Goal: Task Accomplishment & Management: Manage account settings

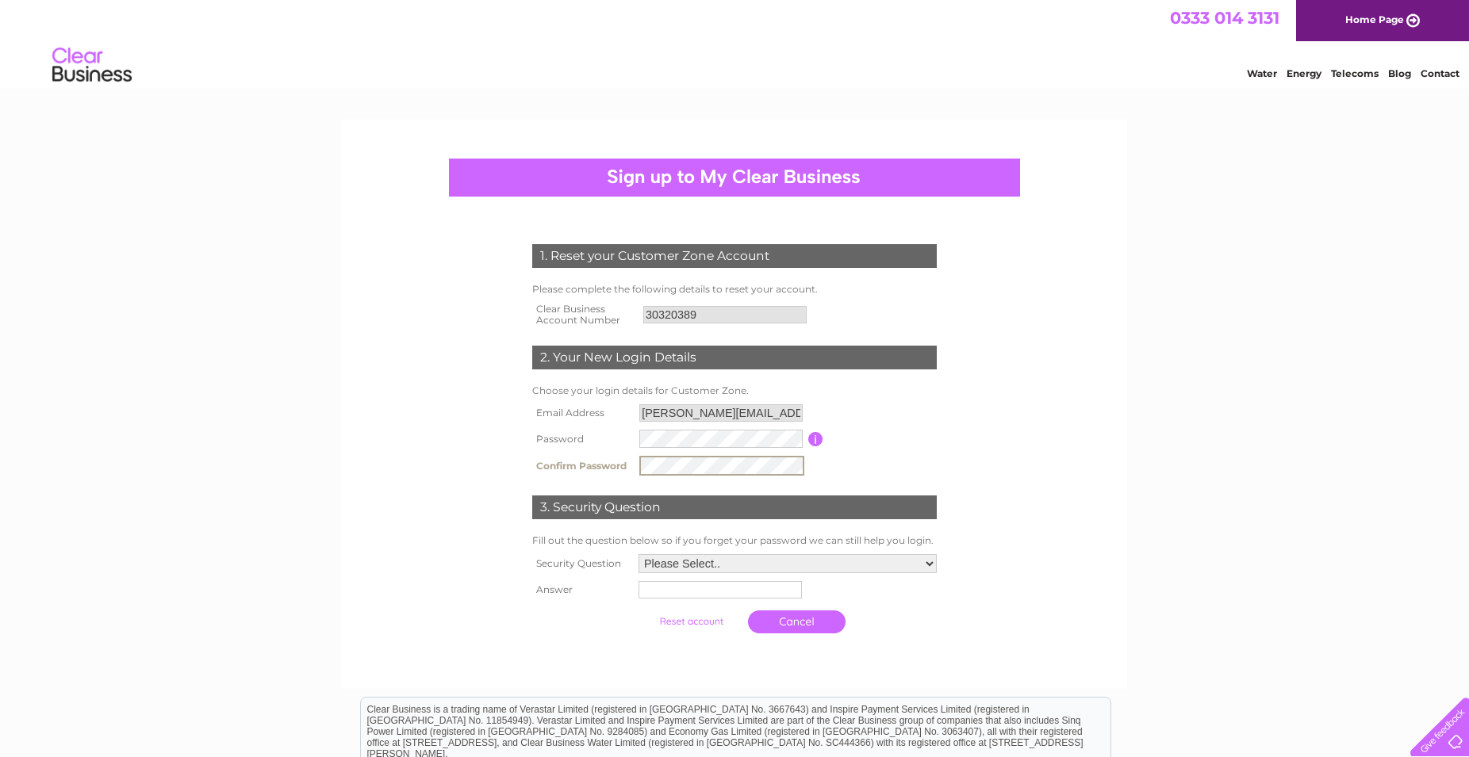
click at [656, 592] on input "text" at bounding box center [719, 589] width 163 height 17
click at [637, 553] on select "Please Select.. In what town or city was your first job? In what town or city d…" at bounding box center [787, 563] width 300 height 21
select select "2"
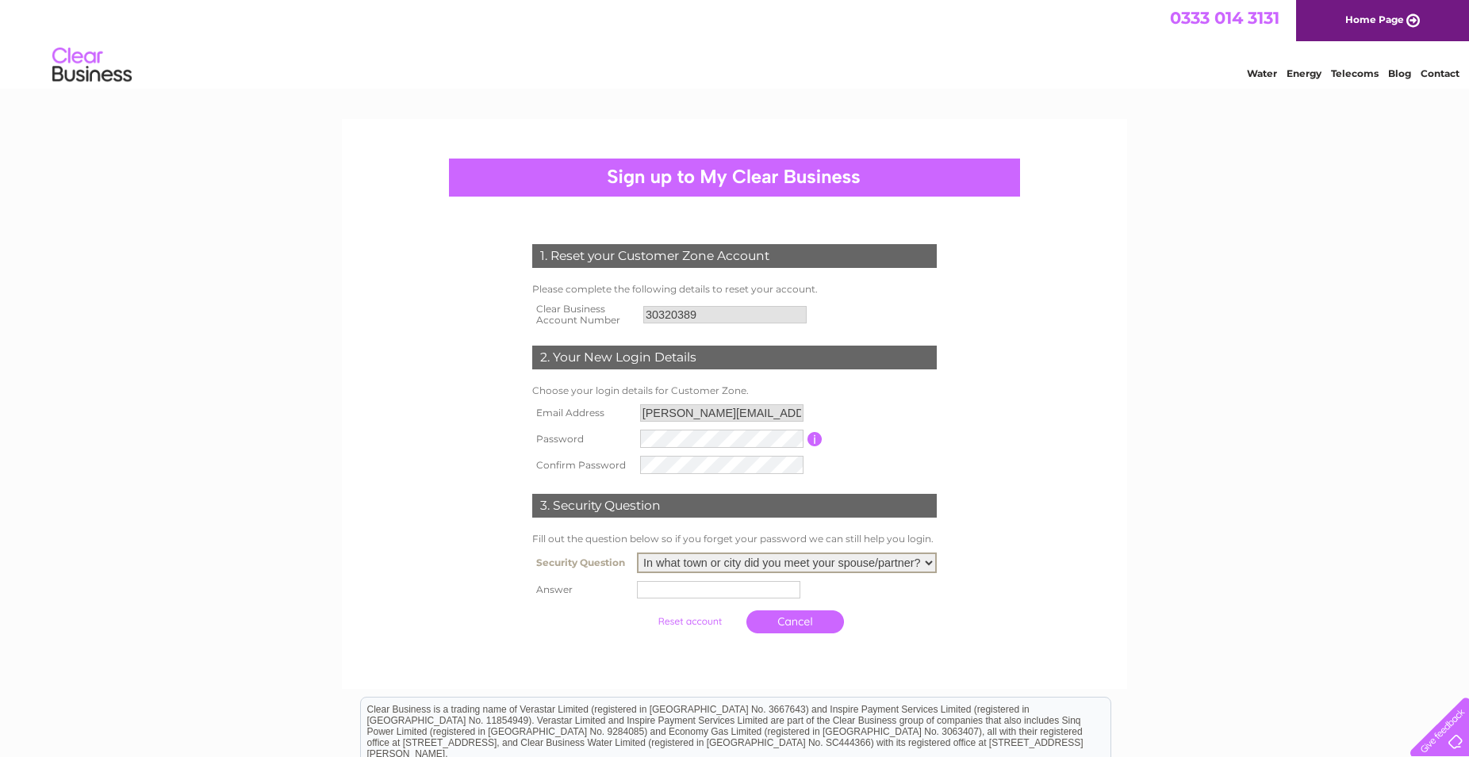
click option "In what town or city did you meet your spouse/partner?" at bounding box center [0, 0] width 0 height 0
click at [666, 588] on input "text" at bounding box center [718, 589] width 163 height 17
type input "l"
click at [638, 553] on select "Please Select.. In what town or city was your first job? In what town or city d…" at bounding box center [787, 562] width 298 height 19
select select "5"
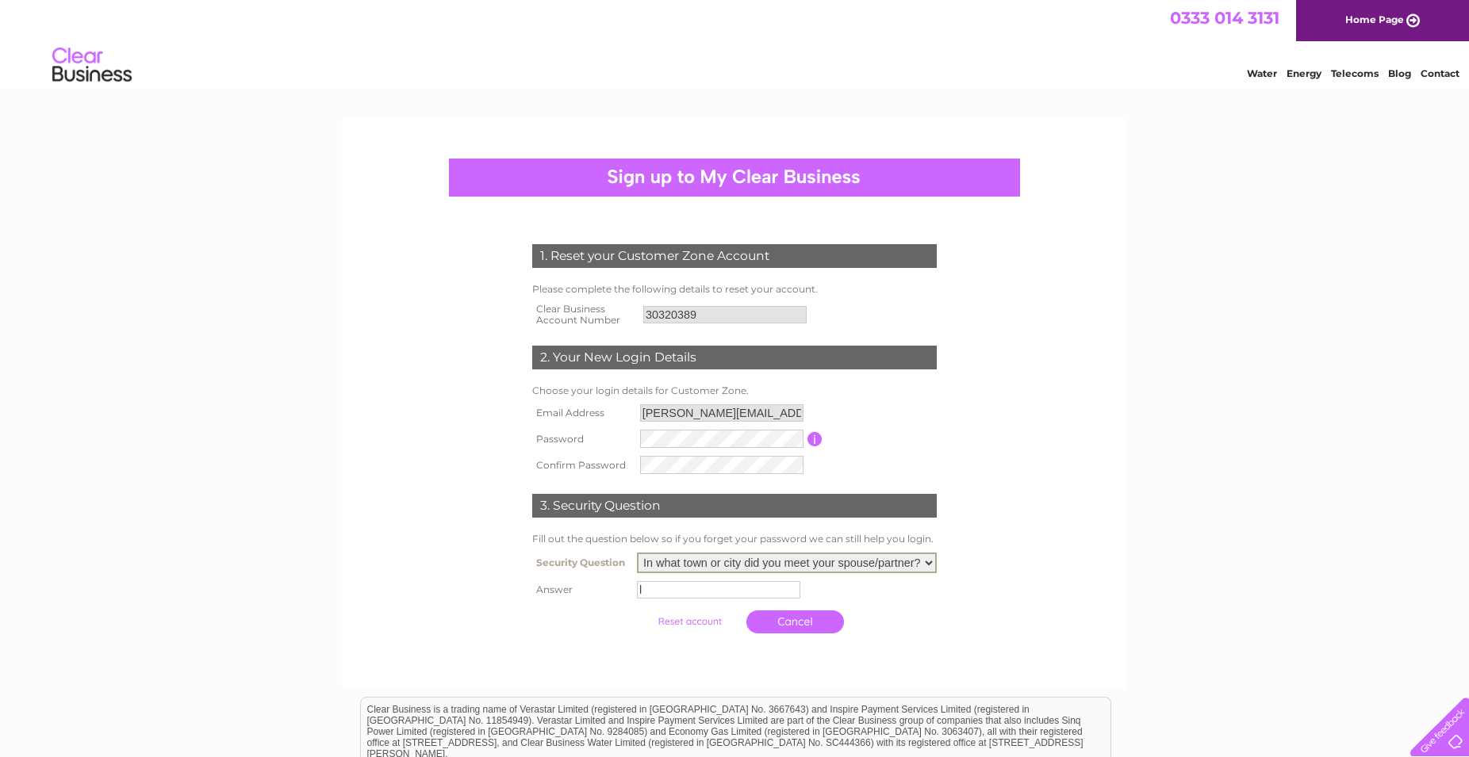
click option "What was the name of your first pet?" at bounding box center [0, 0] width 0 height 0
click at [638, 596] on input "l" at bounding box center [720, 589] width 165 height 19
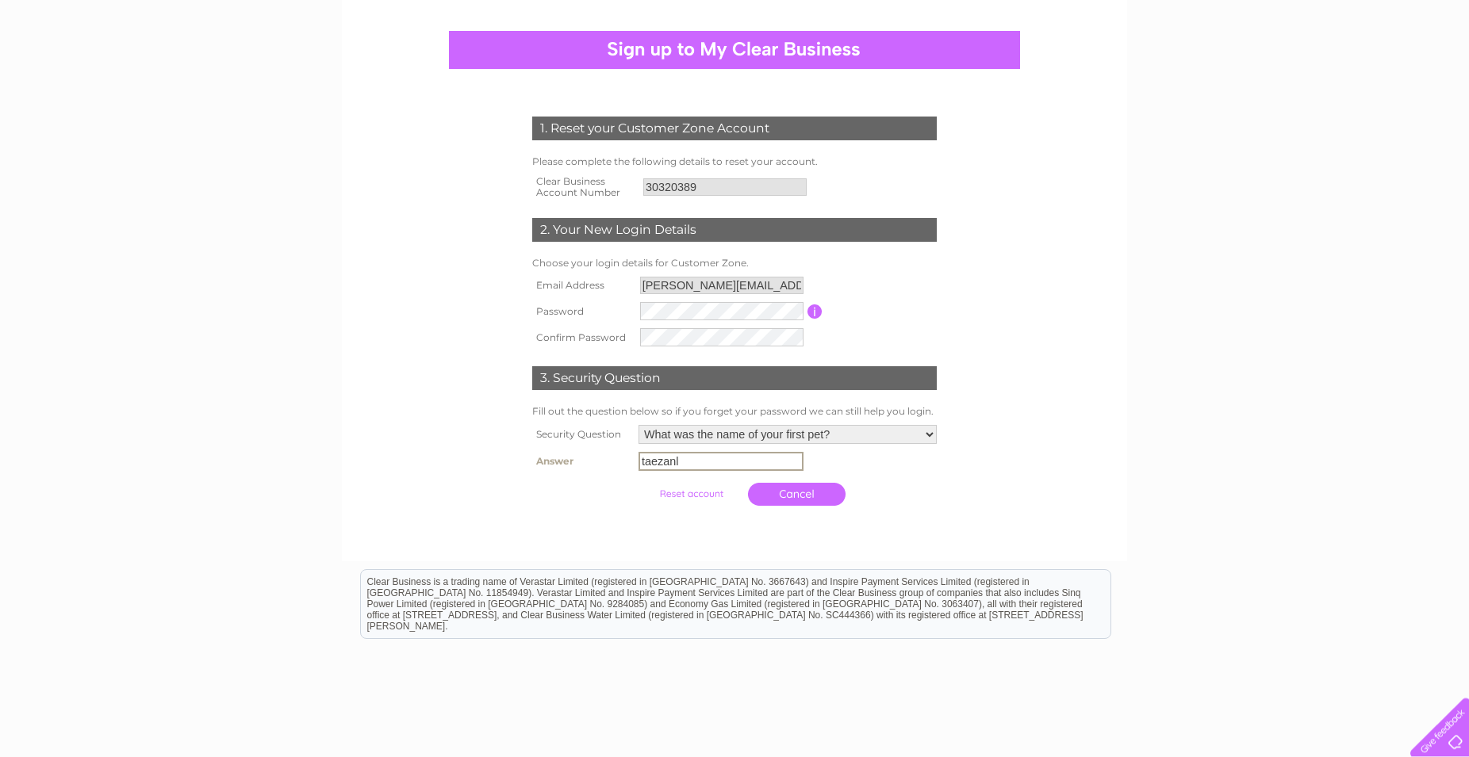
scroll to position [162, 0]
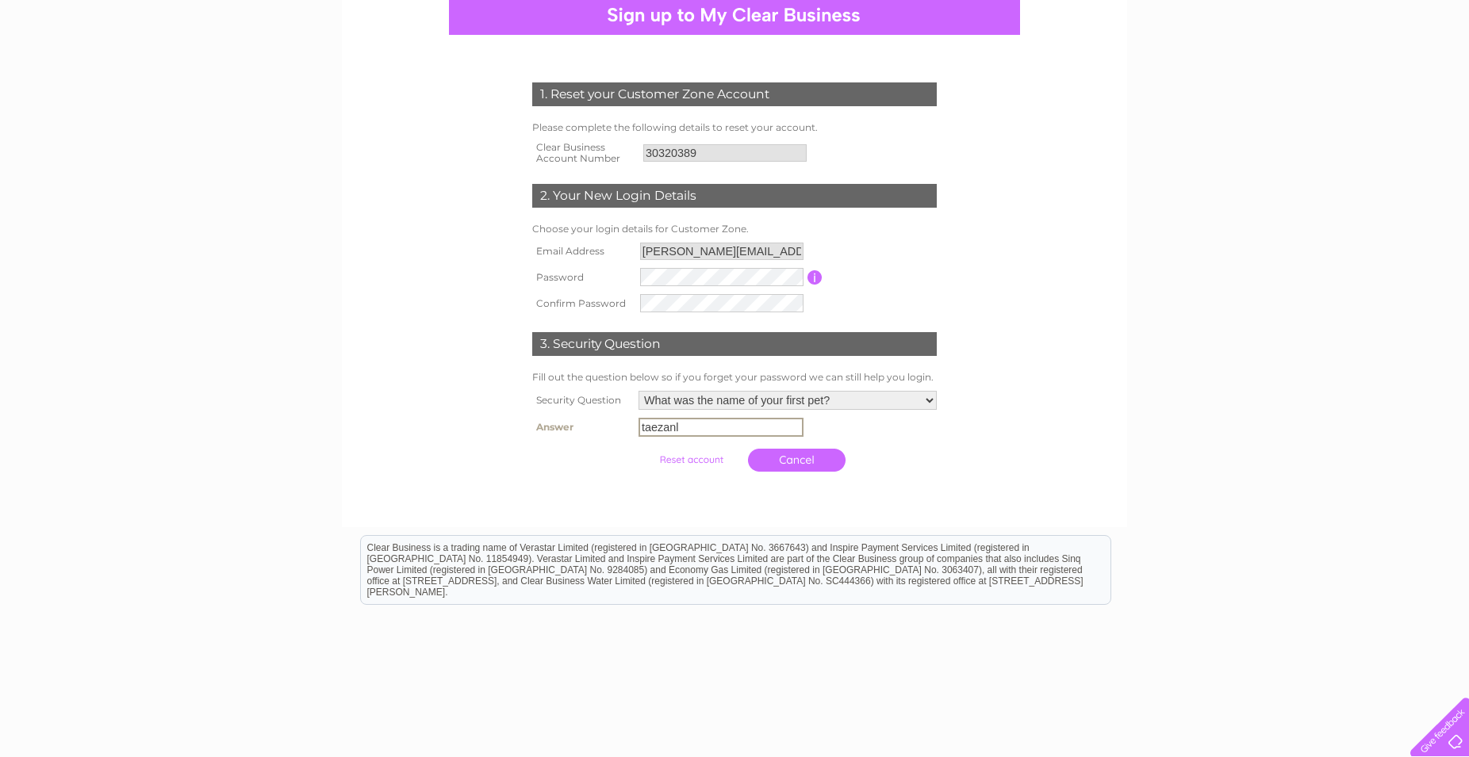
type input "taezanl"
click at [695, 464] on input "submit" at bounding box center [691, 458] width 98 height 22
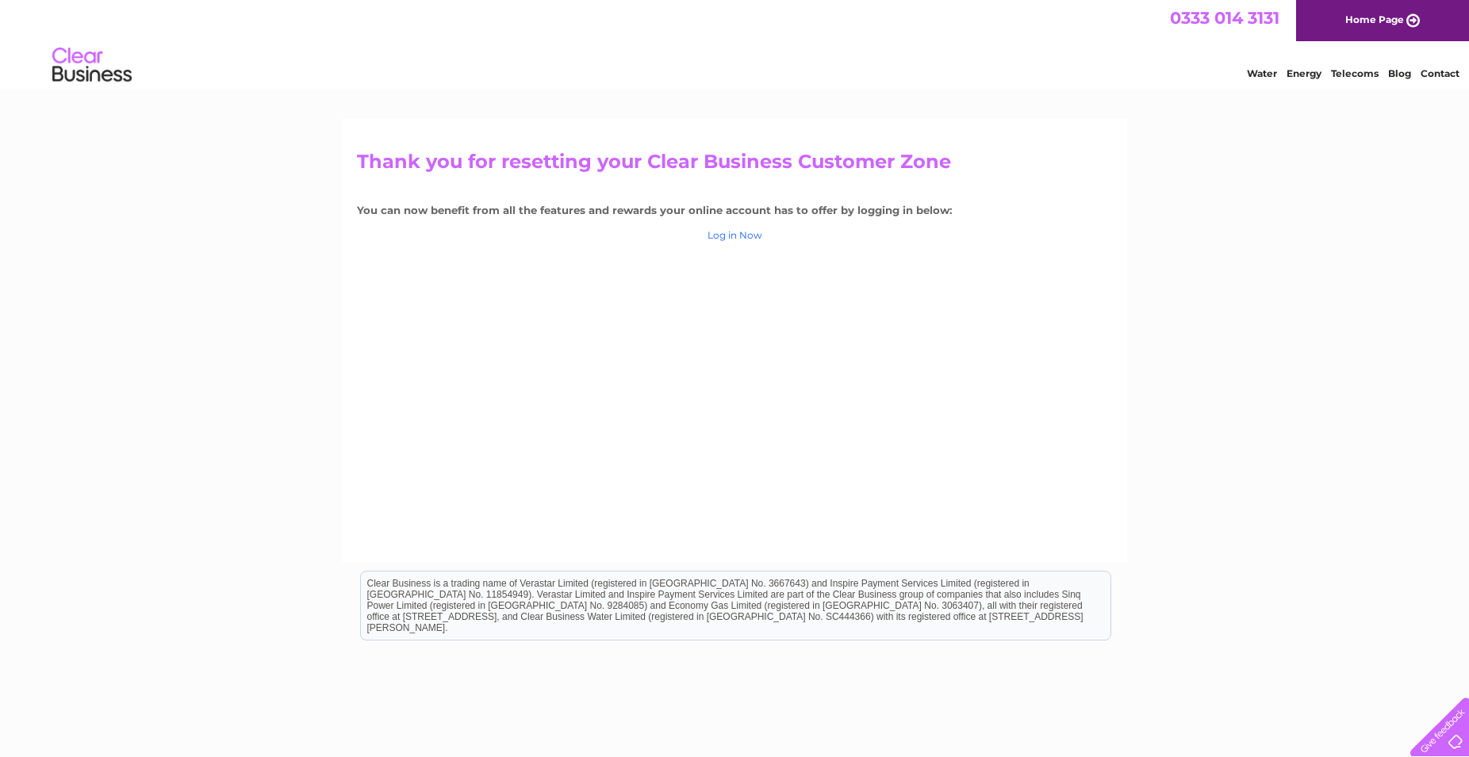
click at [723, 236] on link "Log in Now" at bounding box center [734, 235] width 55 height 12
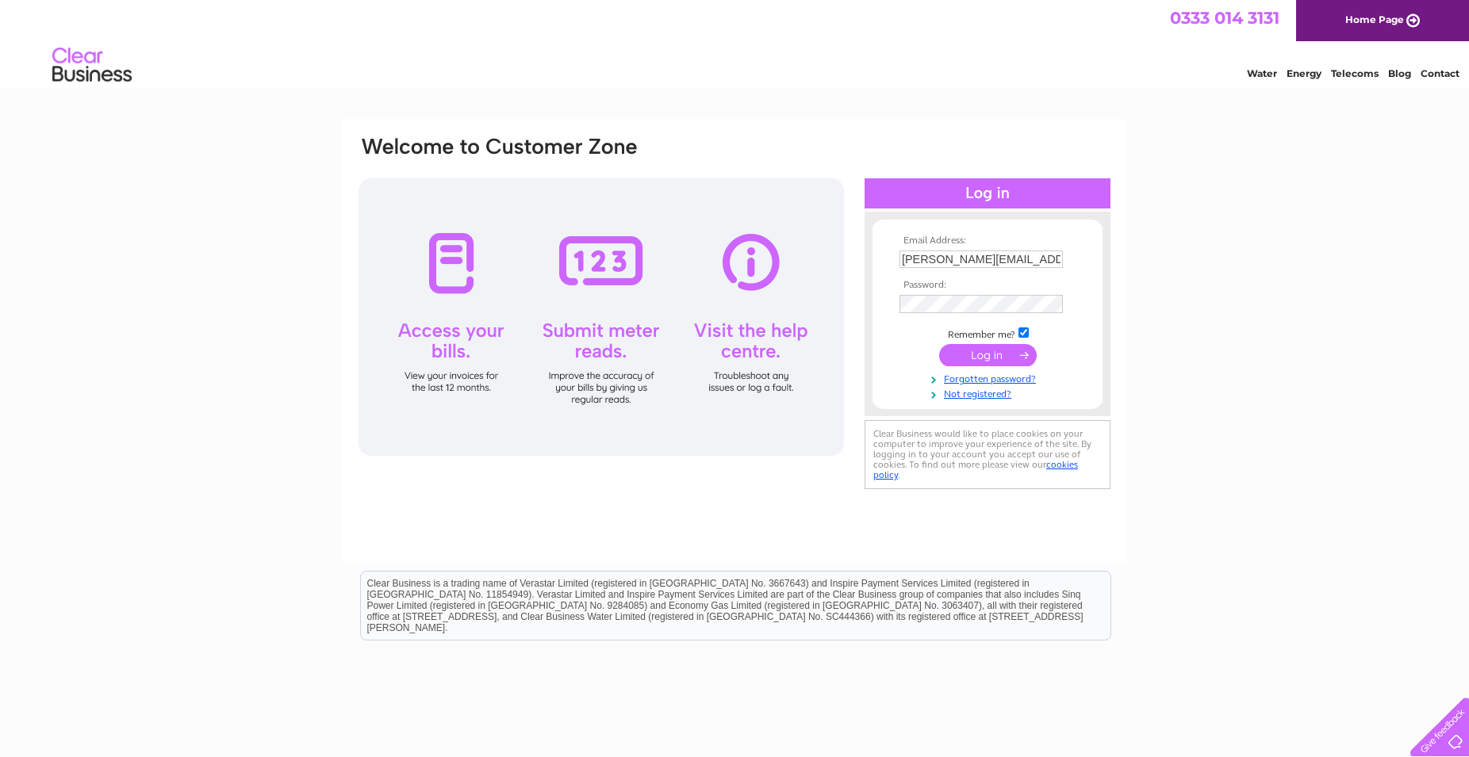
click at [976, 356] on input "submit" at bounding box center [988, 355] width 98 height 22
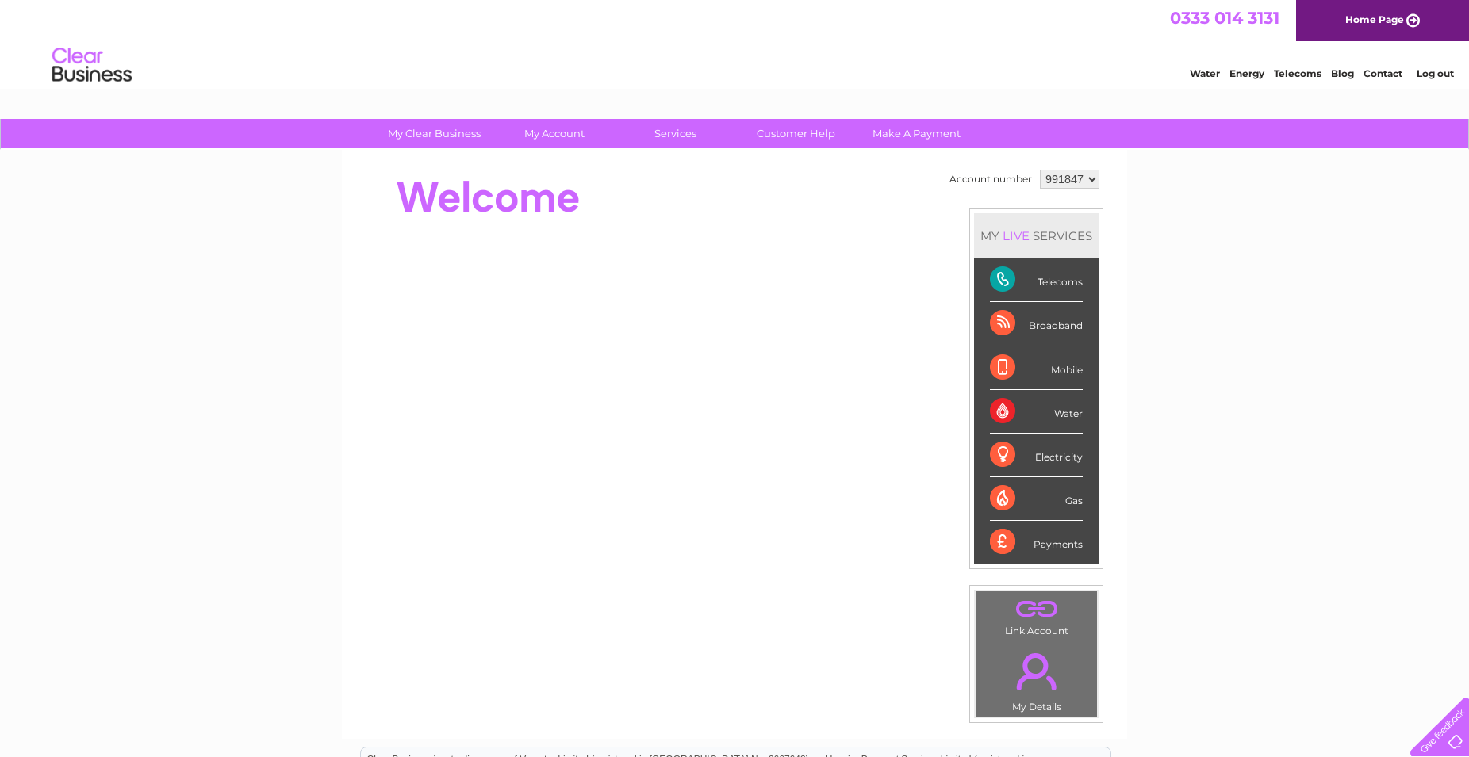
click at [1040, 170] on select "991847" at bounding box center [1069, 179] width 59 height 19
click at [1159, 213] on div "My Clear Business Login Details My Details My Preferences Link Account My Accou…" at bounding box center [734, 564] width 1469 height 891
click at [860, 212] on div at bounding box center [645, 197] width 577 height 63
click at [1028, 628] on td ". Link Account" at bounding box center [1036, 616] width 123 height 50
click at [1024, 646] on link "." at bounding box center [1035, 672] width 113 height 56
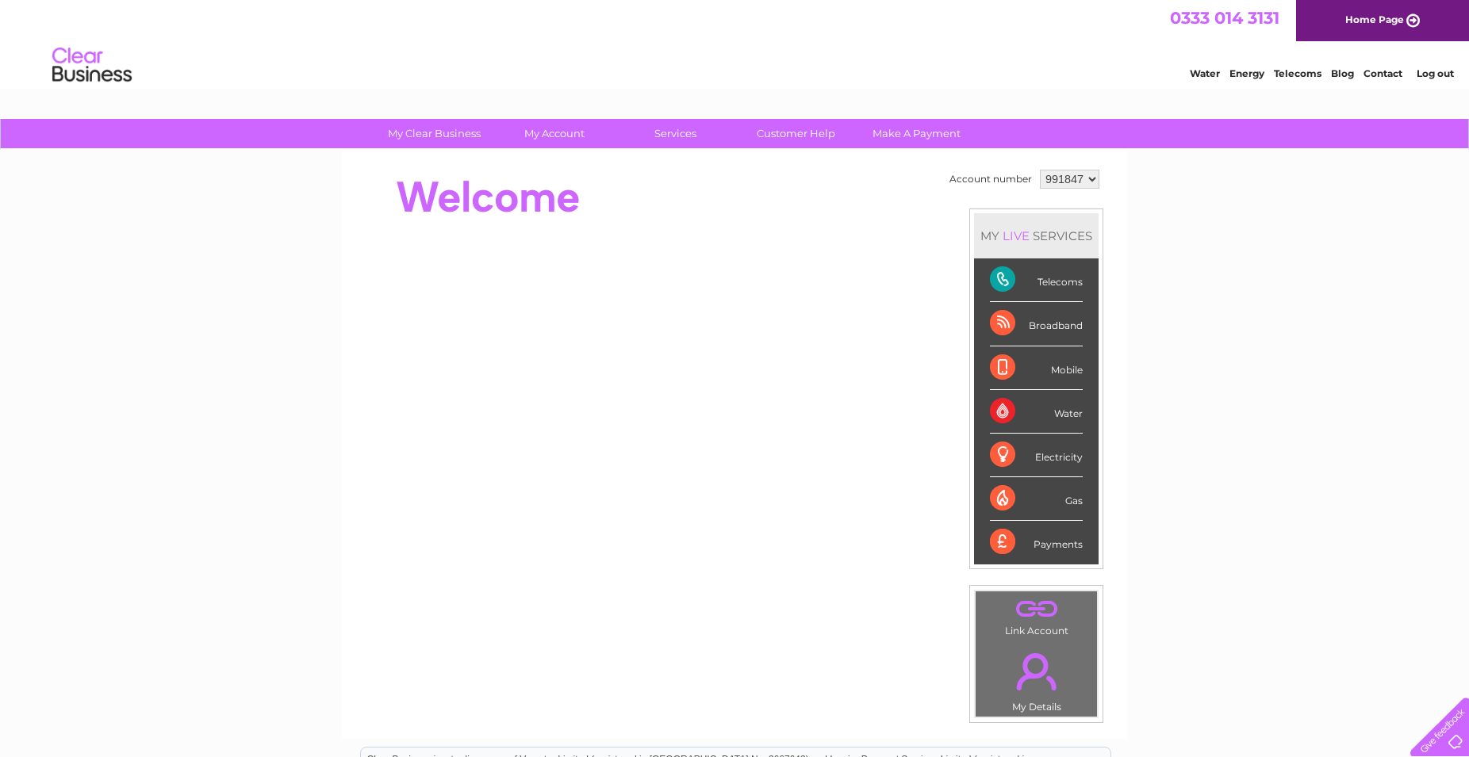
click at [1025, 645] on link "." at bounding box center [1035, 672] width 113 height 56
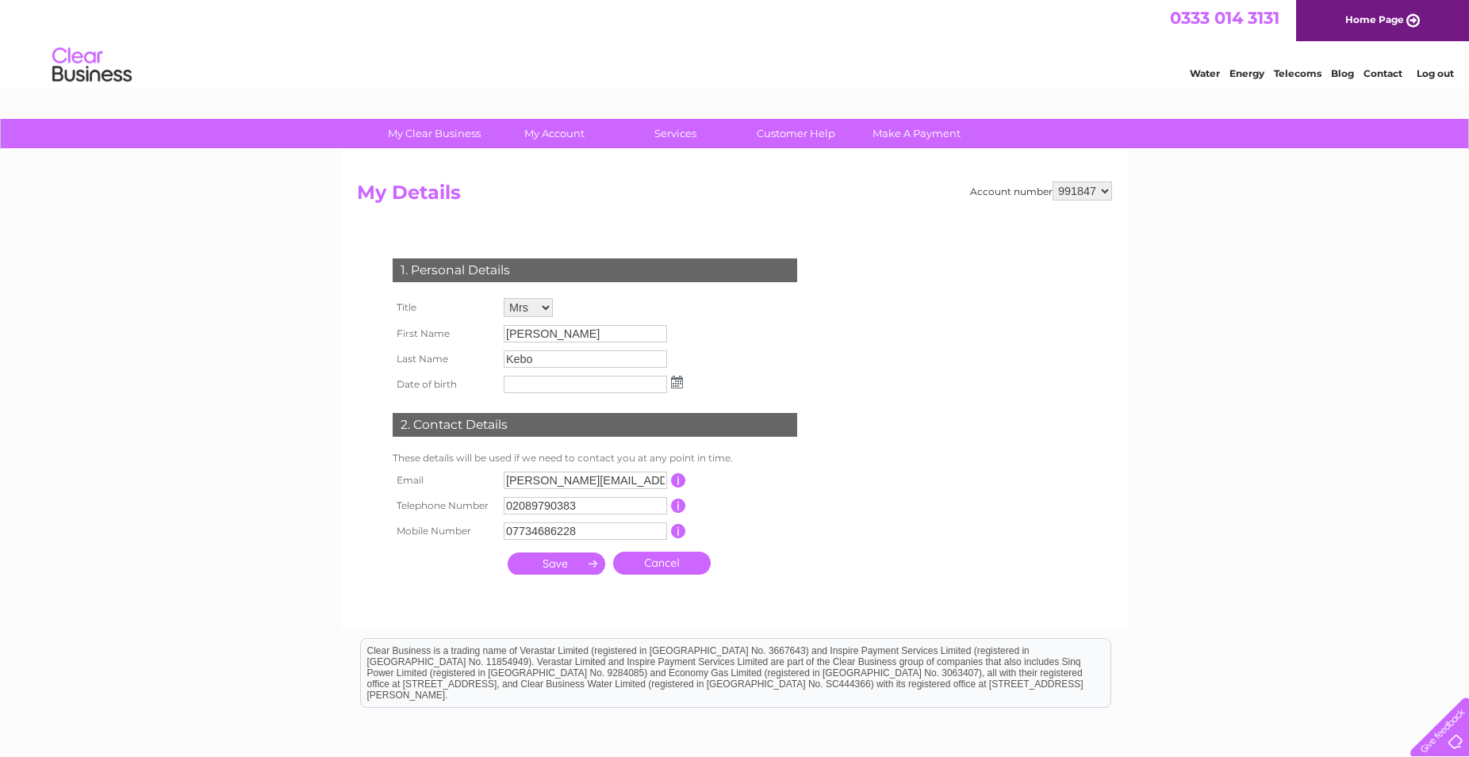
click at [546, 562] on input "submit" at bounding box center [557, 564] width 98 height 22
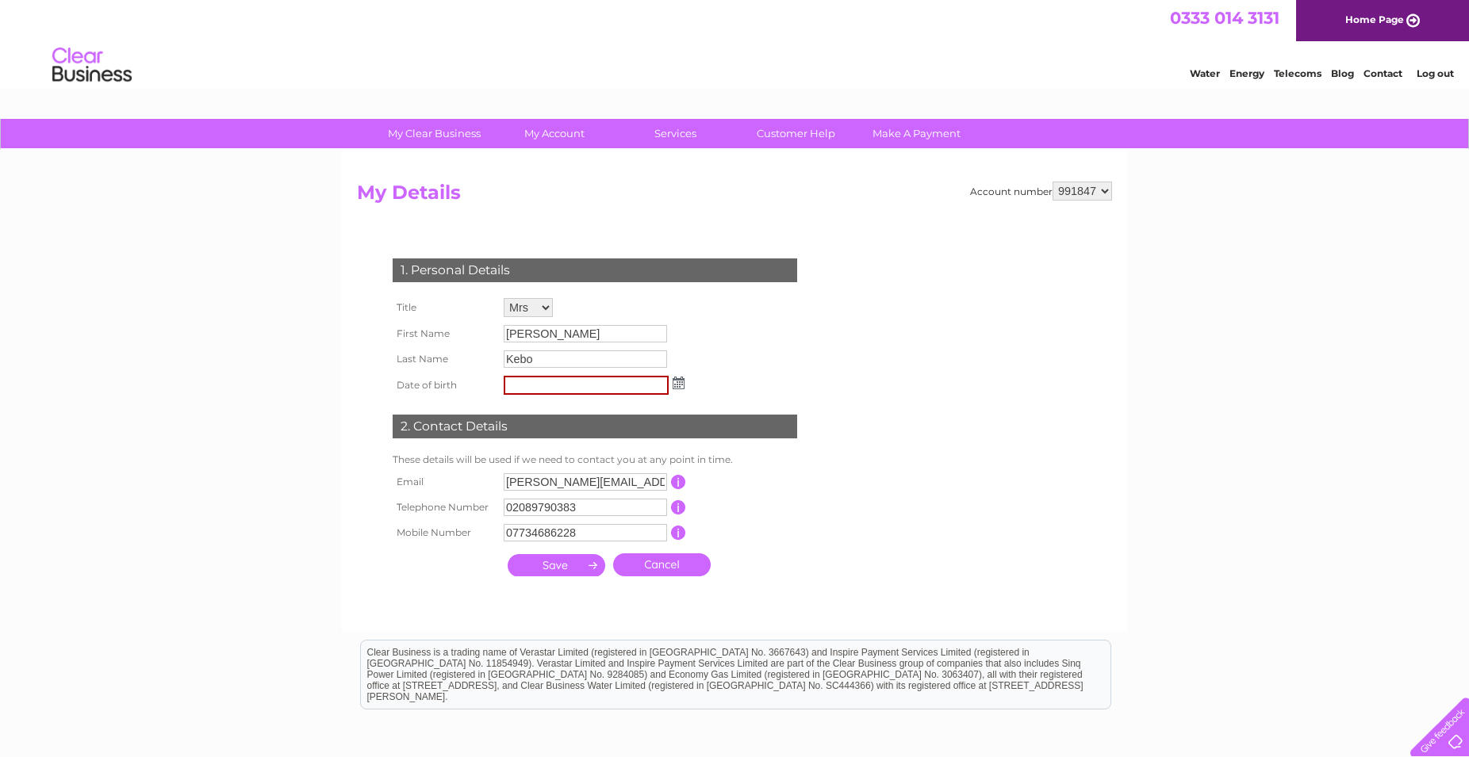
click at [552, 569] on input "submit" at bounding box center [557, 565] width 98 height 22
click at [596, 571] on input "submit" at bounding box center [557, 565] width 98 height 22
click at [557, 569] on input "submit" at bounding box center [557, 565] width 98 height 22
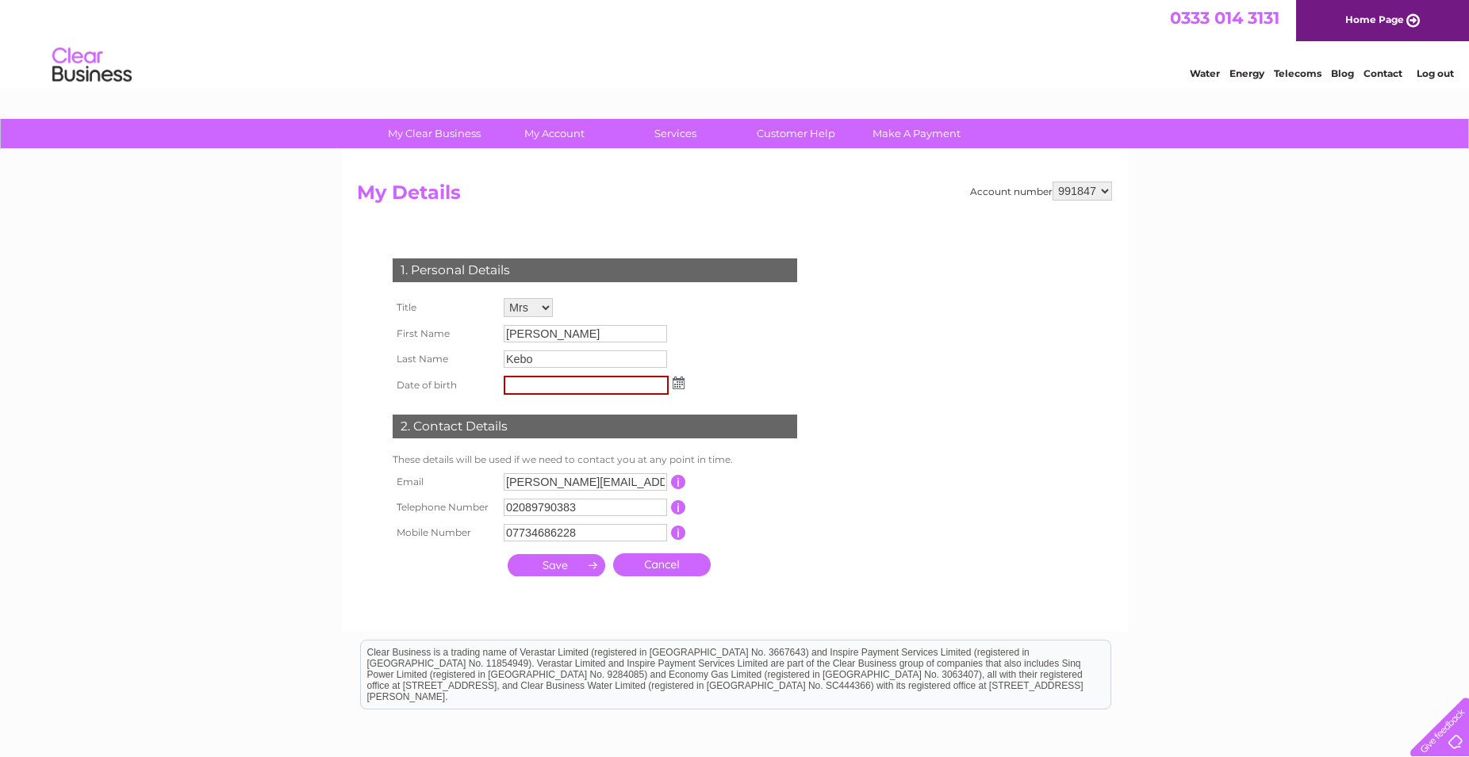
click at [1052, 182] on select "991847" at bounding box center [1081, 191] width 59 height 19
click at [1158, 202] on div "My Clear Business Login Details My Details My Preferences Link Account My Accou…" at bounding box center [734, 511] width 1469 height 784
click at [543, 395] on input "text" at bounding box center [586, 385] width 165 height 19
click at [544, 387] on input "0710193" at bounding box center [586, 385] width 165 height 19
drag, startPoint x: 572, startPoint y: 569, endPoint x: 578, endPoint y: 575, distance: 8.4
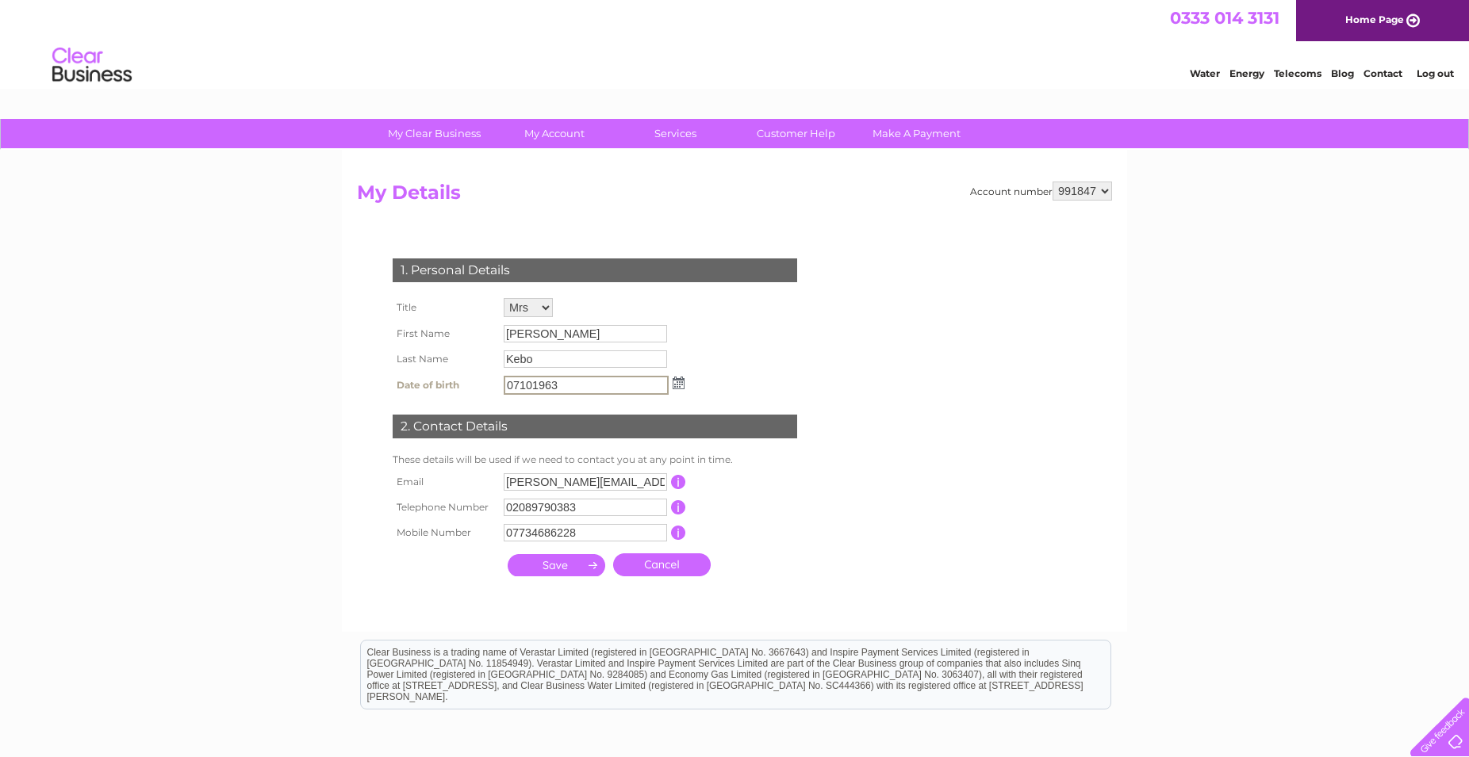
click at [579, 572] on input "submit" at bounding box center [557, 565] width 98 height 22
click at [561, 569] on input "submit" at bounding box center [557, 565] width 98 height 22
drag, startPoint x: 543, startPoint y: 382, endPoint x: 451, endPoint y: 380, distance: 92.0
click at [504, 380] on input "07101963" at bounding box center [586, 385] width 165 height 19
drag, startPoint x: 550, startPoint y: 569, endPoint x: 537, endPoint y: 573, distance: 13.3
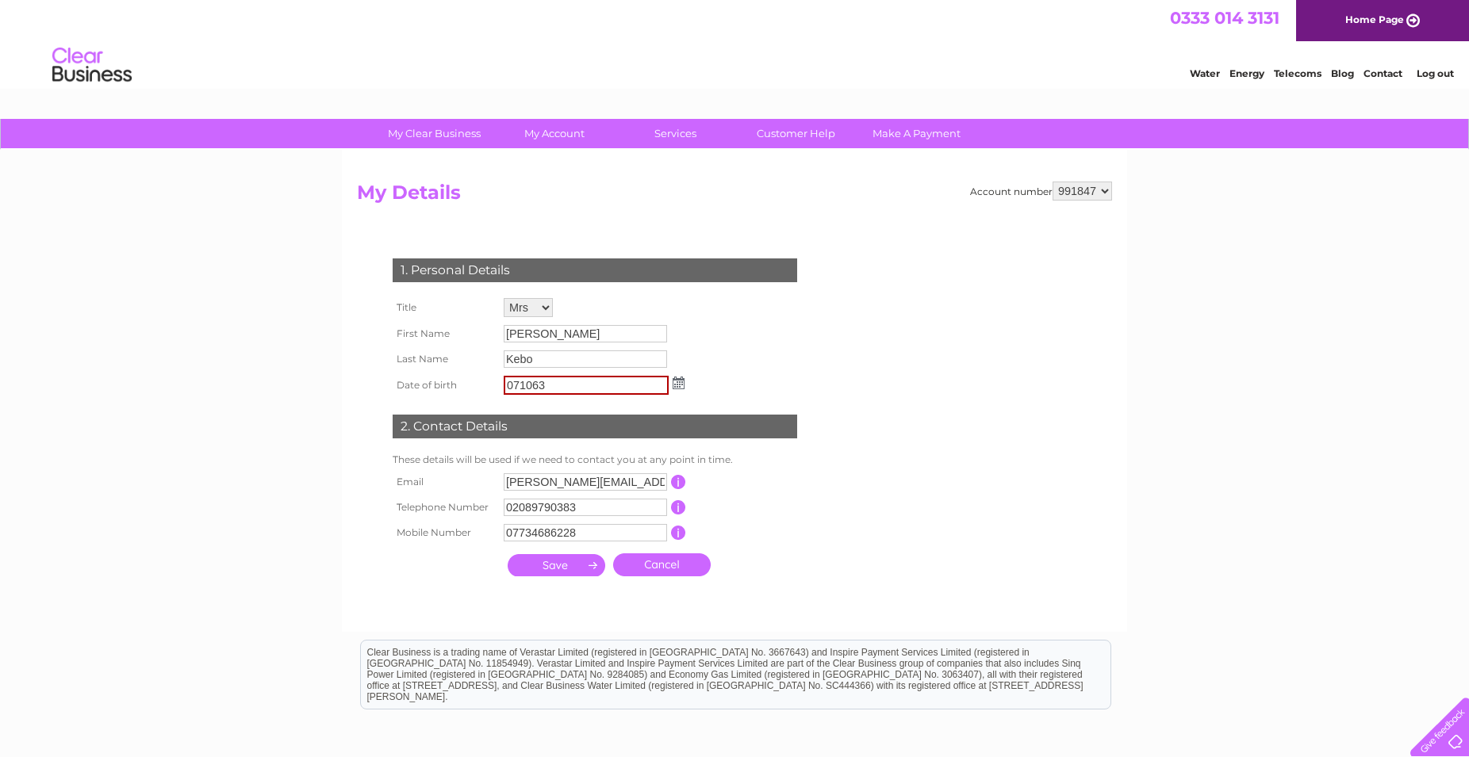
click at [548, 570] on input "submit" at bounding box center [557, 565] width 98 height 22
click at [554, 570] on input "submit" at bounding box center [557, 565] width 98 height 22
click at [674, 384] on img at bounding box center [678, 383] width 12 height 13
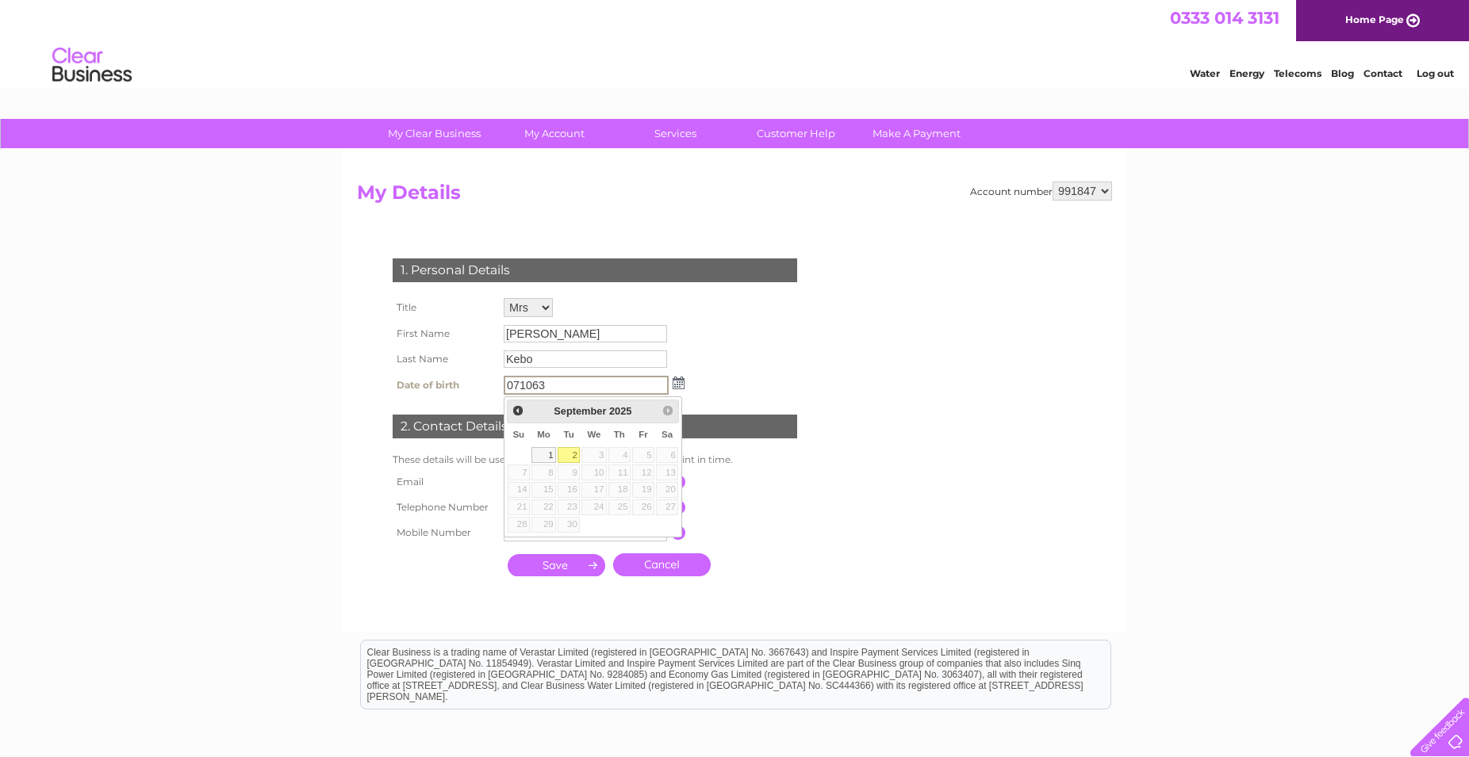
click at [519, 473] on table "Su Mo Tu We Th Fr Sa 1 2 3 4 5 6 7 8 9 10 11 12 13 14 15 16 17 18 19 20 21 22 2…" at bounding box center [593, 478] width 173 height 110
click at [734, 349] on div "1. Personal Details Title Mr Mrs Ms Miss Dr Rev Prof Other First Name Tanya Las…" at bounding box center [598, 414] width 482 height 342
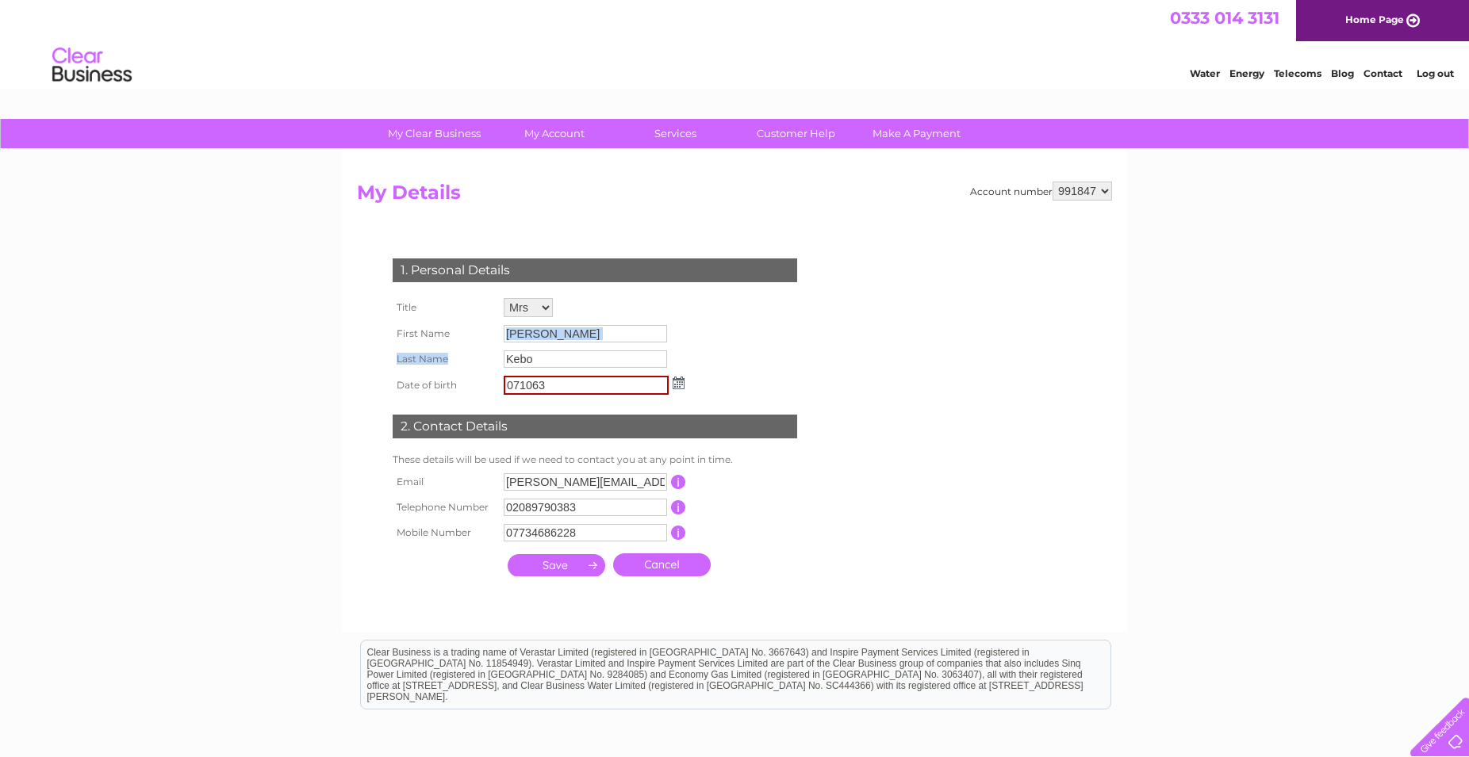
click at [553, 566] on input "submit" at bounding box center [557, 565] width 98 height 22
click at [560, 570] on input "submit" at bounding box center [557, 565] width 98 height 22
click at [518, 385] on input "071063" at bounding box center [586, 385] width 165 height 19
click at [537, 385] on input "07/1063" at bounding box center [586, 385] width 165 height 19
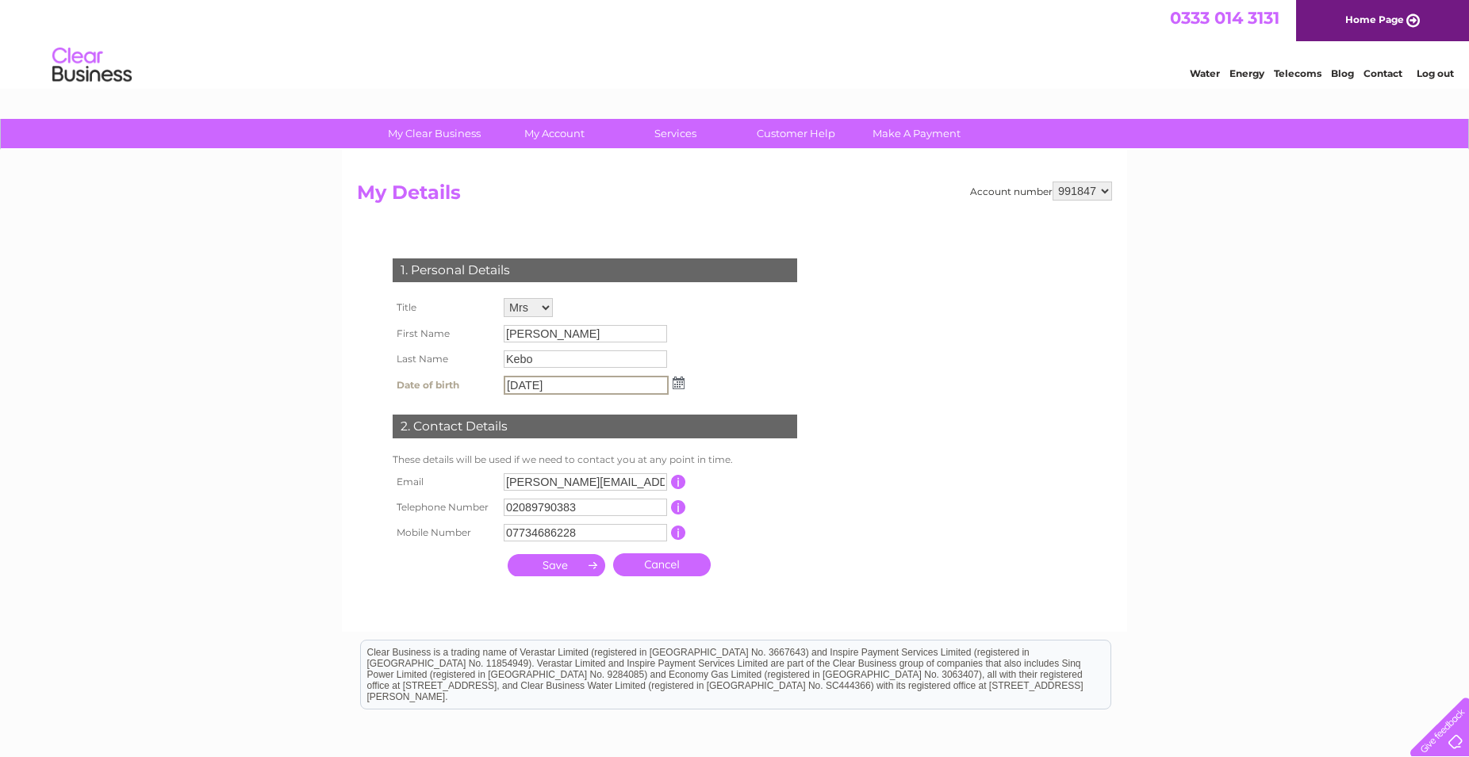
click at [558, 570] on input "submit" at bounding box center [557, 565] width 98 height 22
click at [580, 569] on input "submit" at bounding box center [557, 565] width 98 height 22
click at [574, 567] on input "submit" at bounding box center [557, 565] width 98 height 22
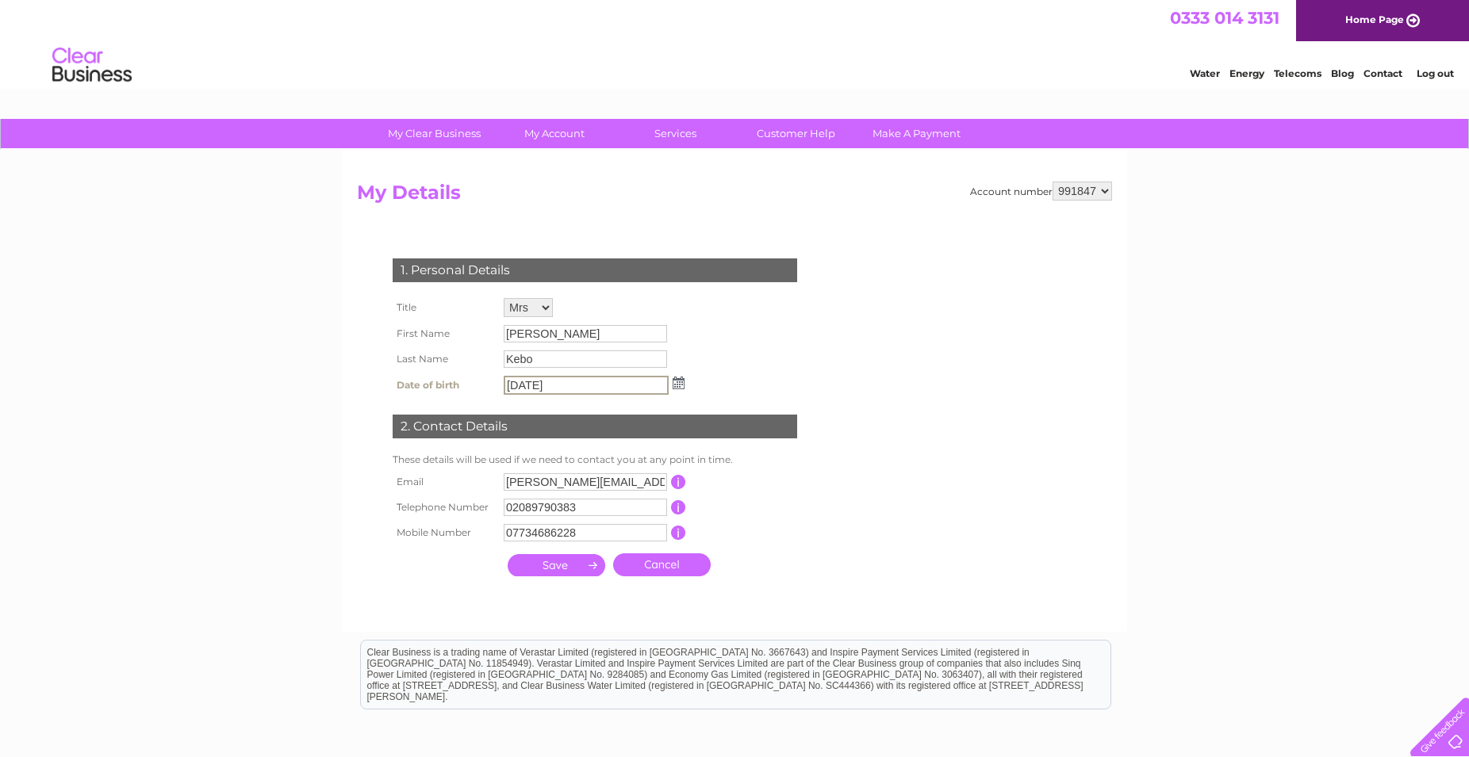
click at [575, 566] on input "submit" at bounding box center [557, 565] width 98 height 22
click at [576, 565] on input "submit" at bounding box center [557, 565] width 98 height 22
click at [519, 385] on input "07/10/63" at bounding box center [586, 385] width 165 height 19
click at [516, 387] on input "07/10/63" at bounding box center [586, 385] width 165 height 19
drag, startPoint x: 561, startPoint y: 386, endPoint x: 486, endPoint y: 382, distance: 75.4
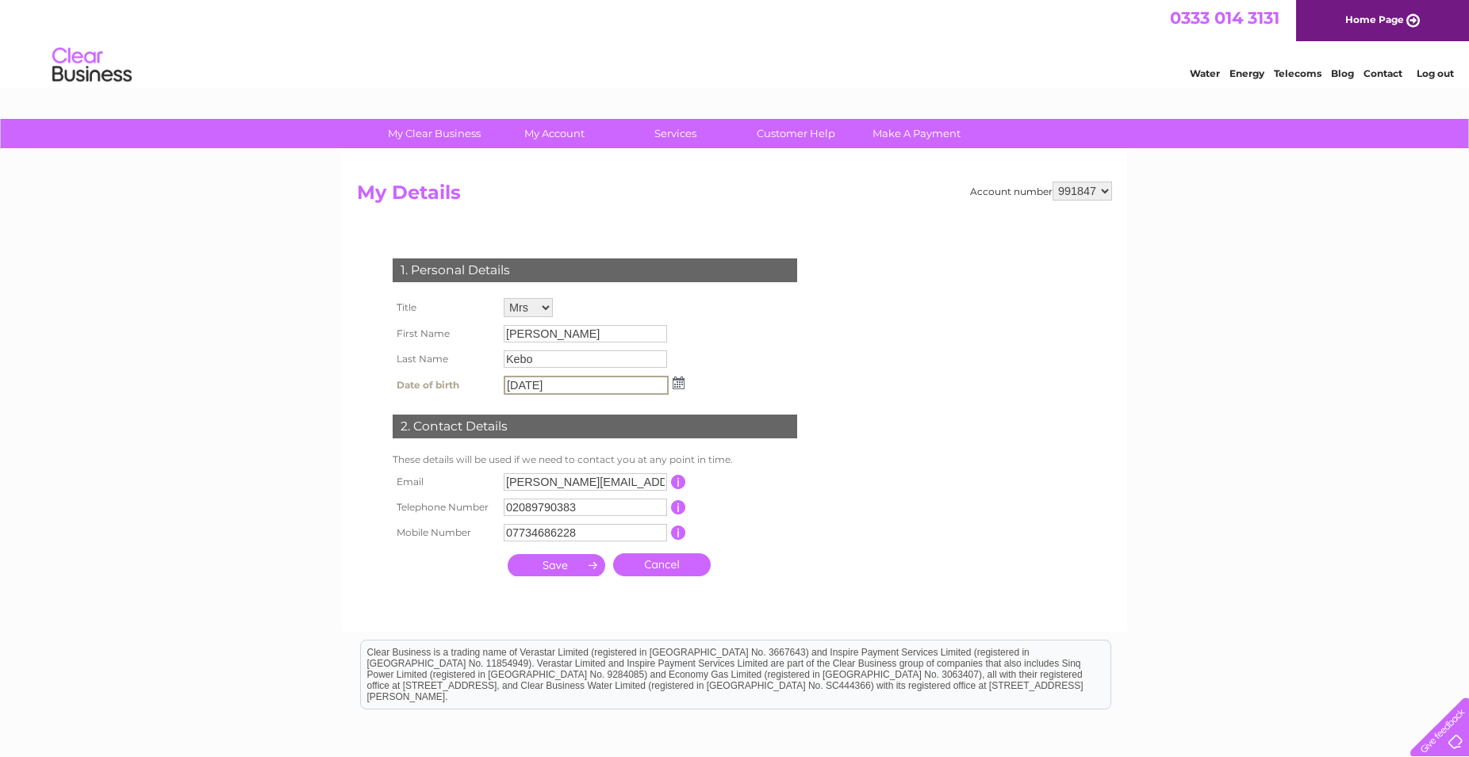
click at [504, 382] on input "07/10/63" at bounding box center [586, 385] width 165 height 19
type input "07/10/63"
click at [591, 571] on input "submit" at bounding box center [557, 565] width 98 height 22
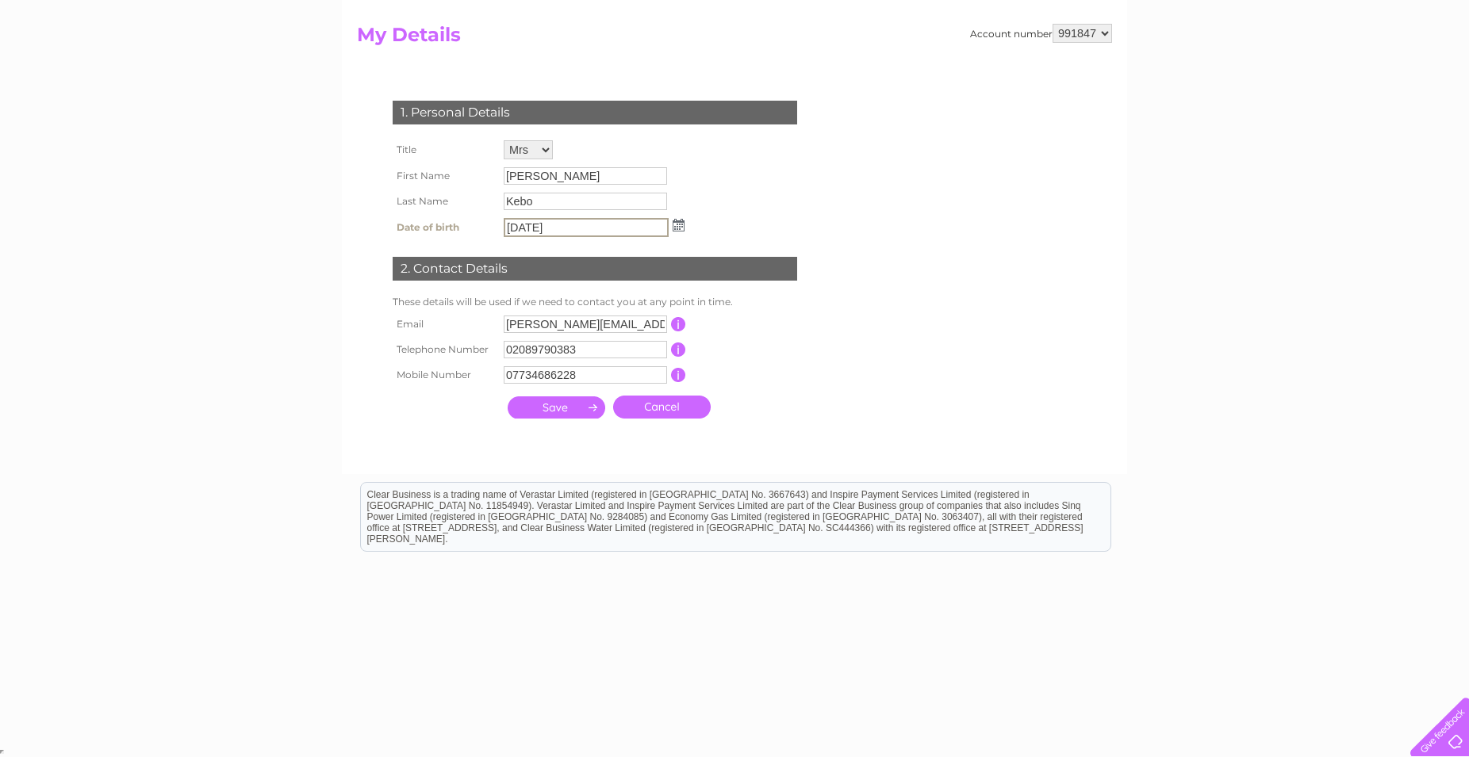
scroll to position [81, 0]
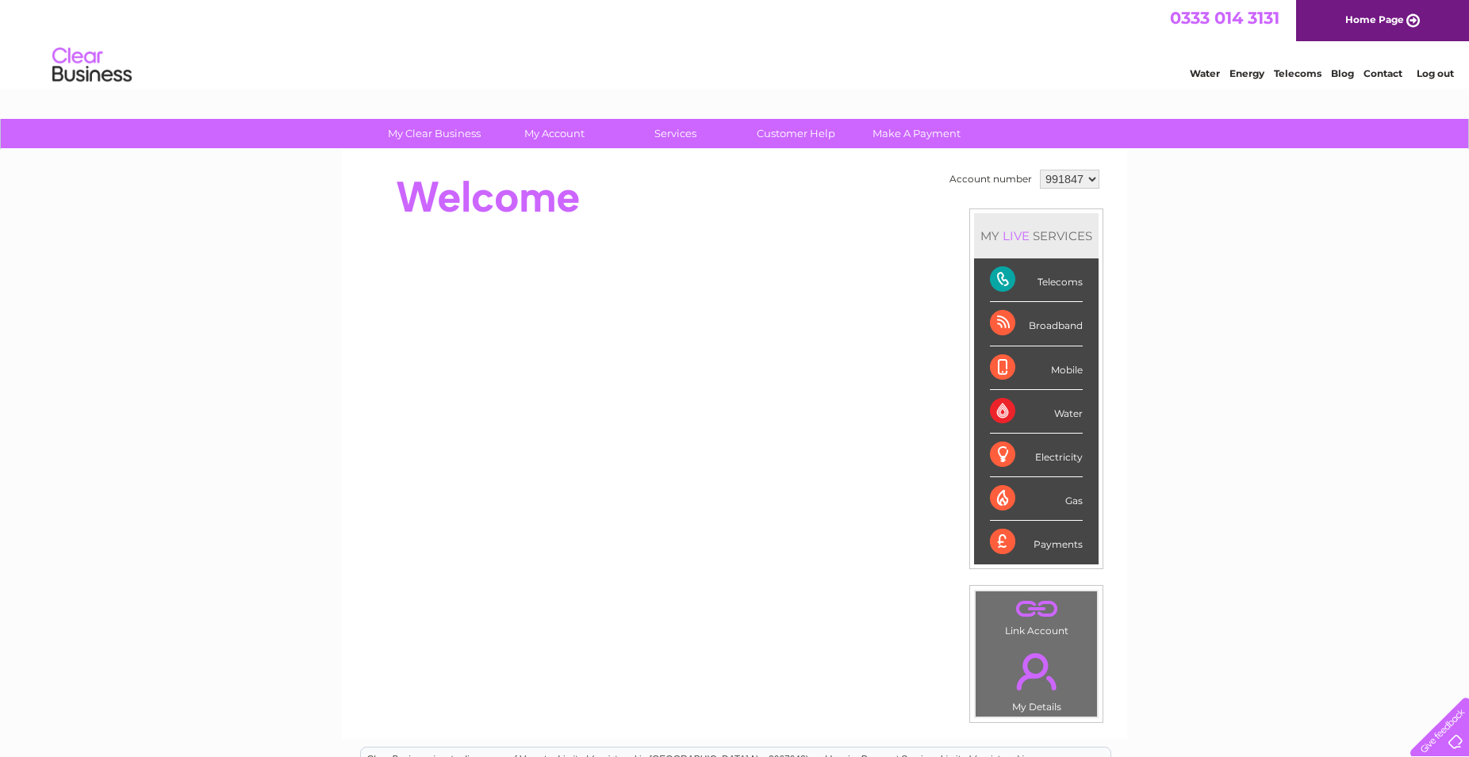
click at [1015, 656] on link "." at bounding box center [1035, 672] width 113 height 56
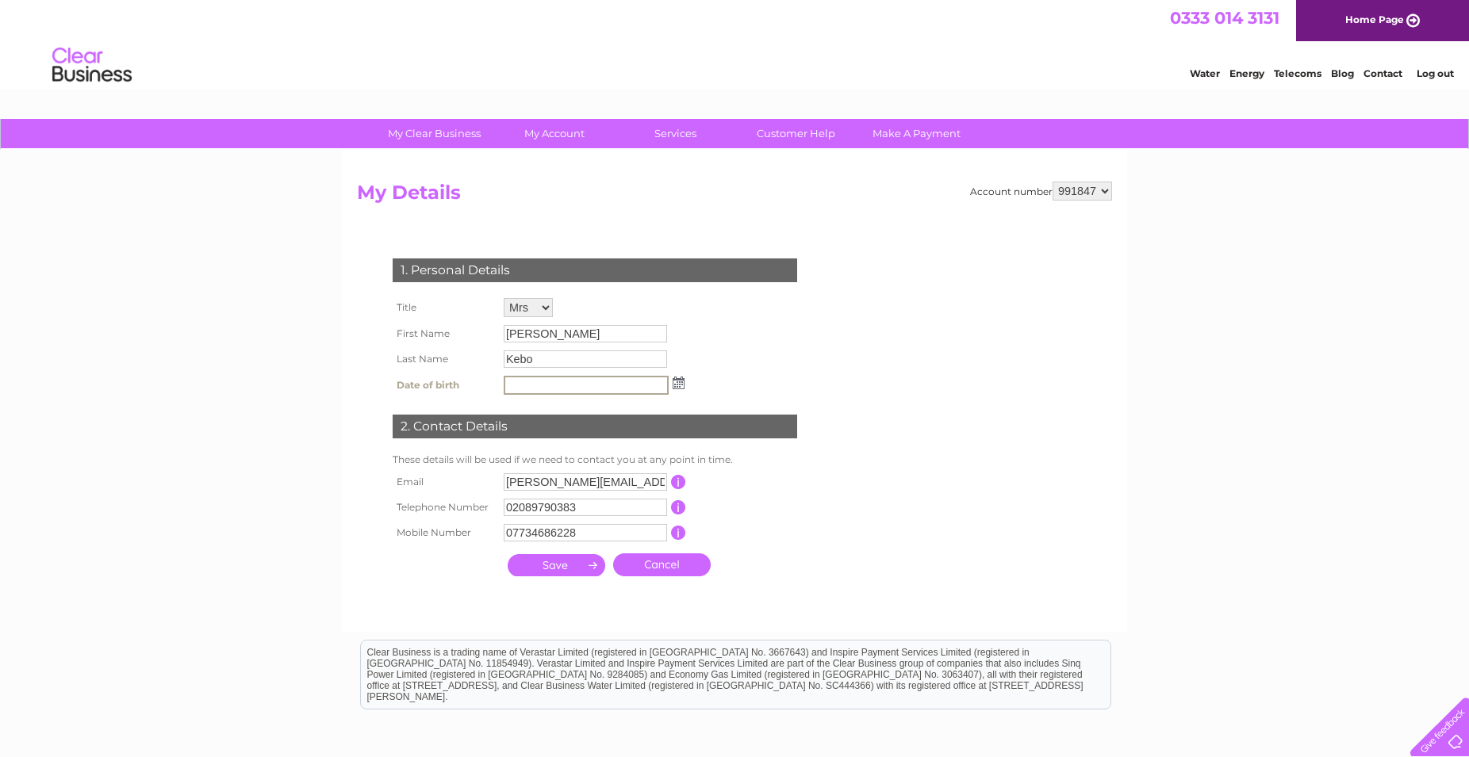
click at [524, 393] on input "text" at bounding box center [586, 385] width 165 height 19
click at [546, 569] on input "submit" at bounding box center [557, 565] width 98 height 22
click at [1052, 182] on select "991847" at bounding box center [1081, 191] width 59 height 19
drag, startPoint x: 1101, startPoint y: 194, endPoint x: 593, endPoint y: 391, distance: 545.0
click at [563, 385] on input "[DATE]" at bounding box center [586, 385] width 165 height 19
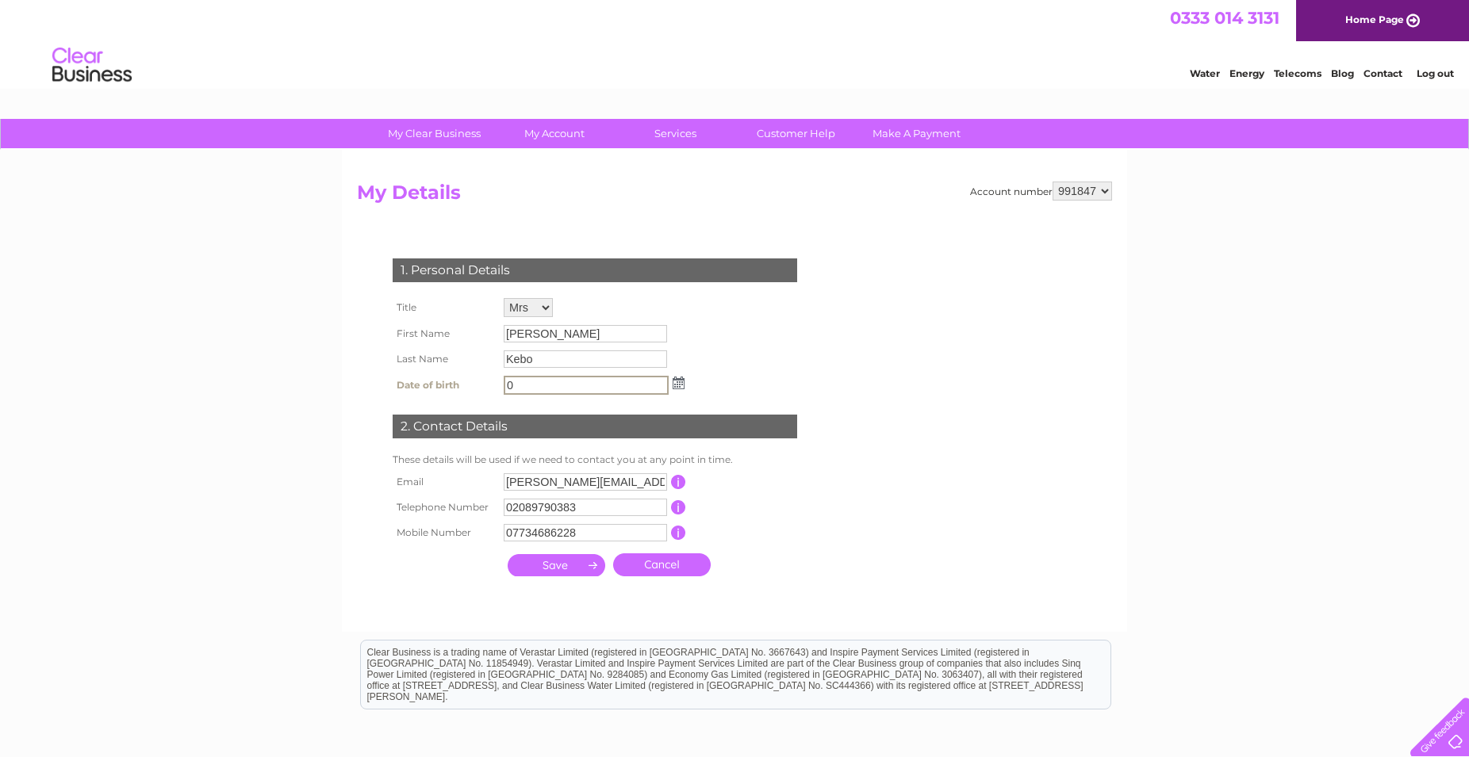
type input "0"
click option "991847" at bounding box center [0, 0] width 0 height 0
click at [1052, 182] on select "991847" at bounding box center [1081, 191] width 59 height 19
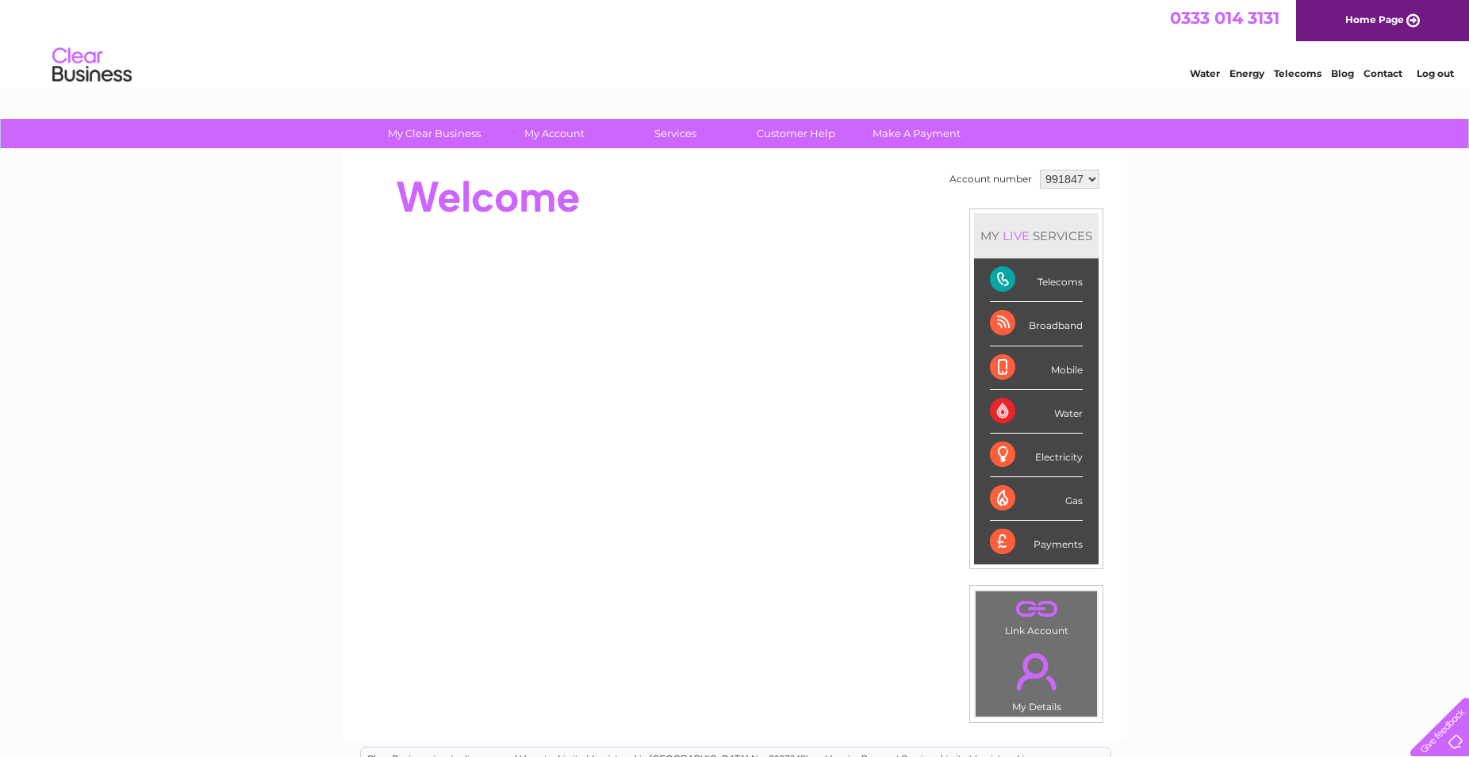
click at [1031, 663] on link "." at bounding box center [1035, 672] width 113 height 56
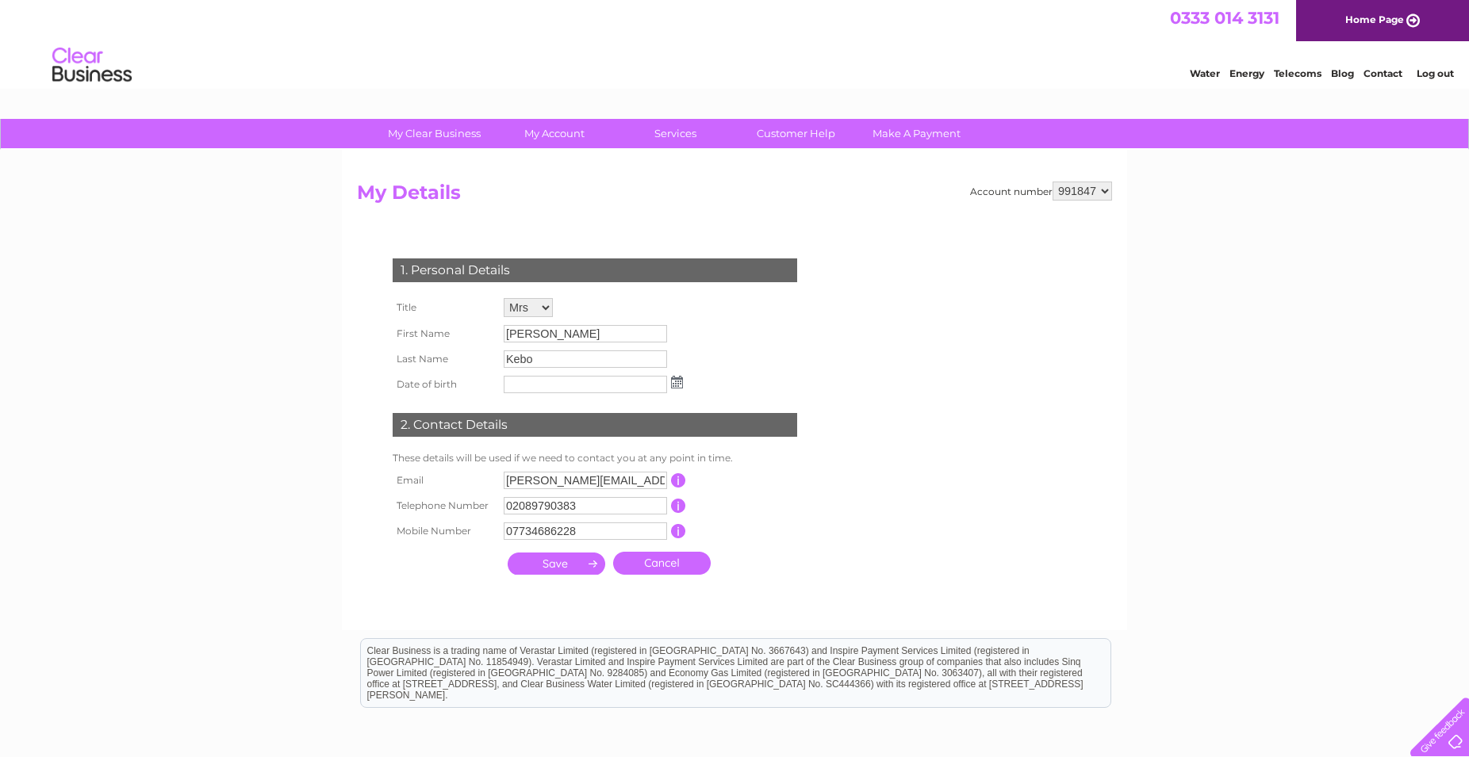
click at [1052, 182] on select "991847" at bounding box center [1081, 191] width 59 height 19
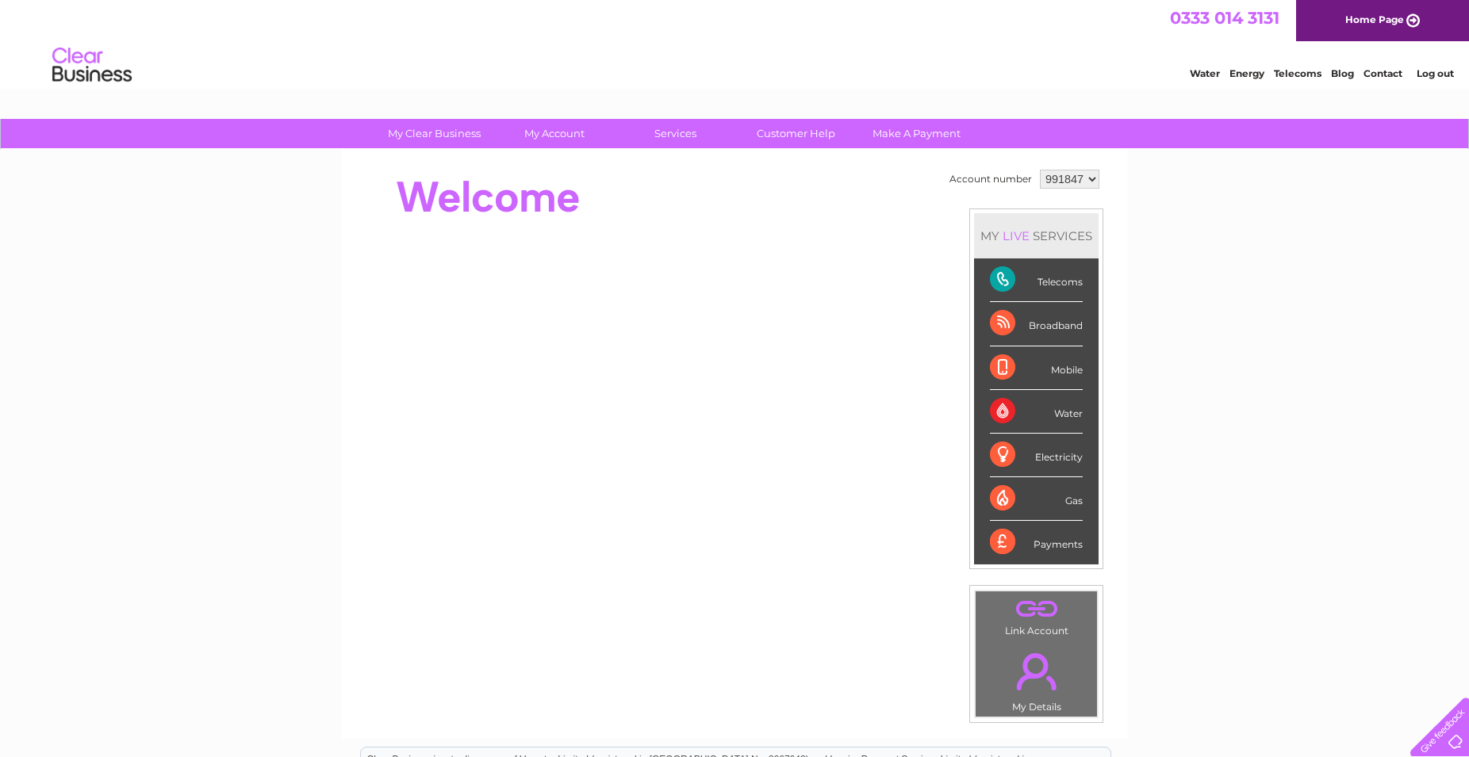
click at [1029, 588] on div ". Link Account . My Details" at bounding box center [1036, 654] width 134 height 139
click at [1036, 607] on link "." at bounding box center [1035, 610] width 113 height 28
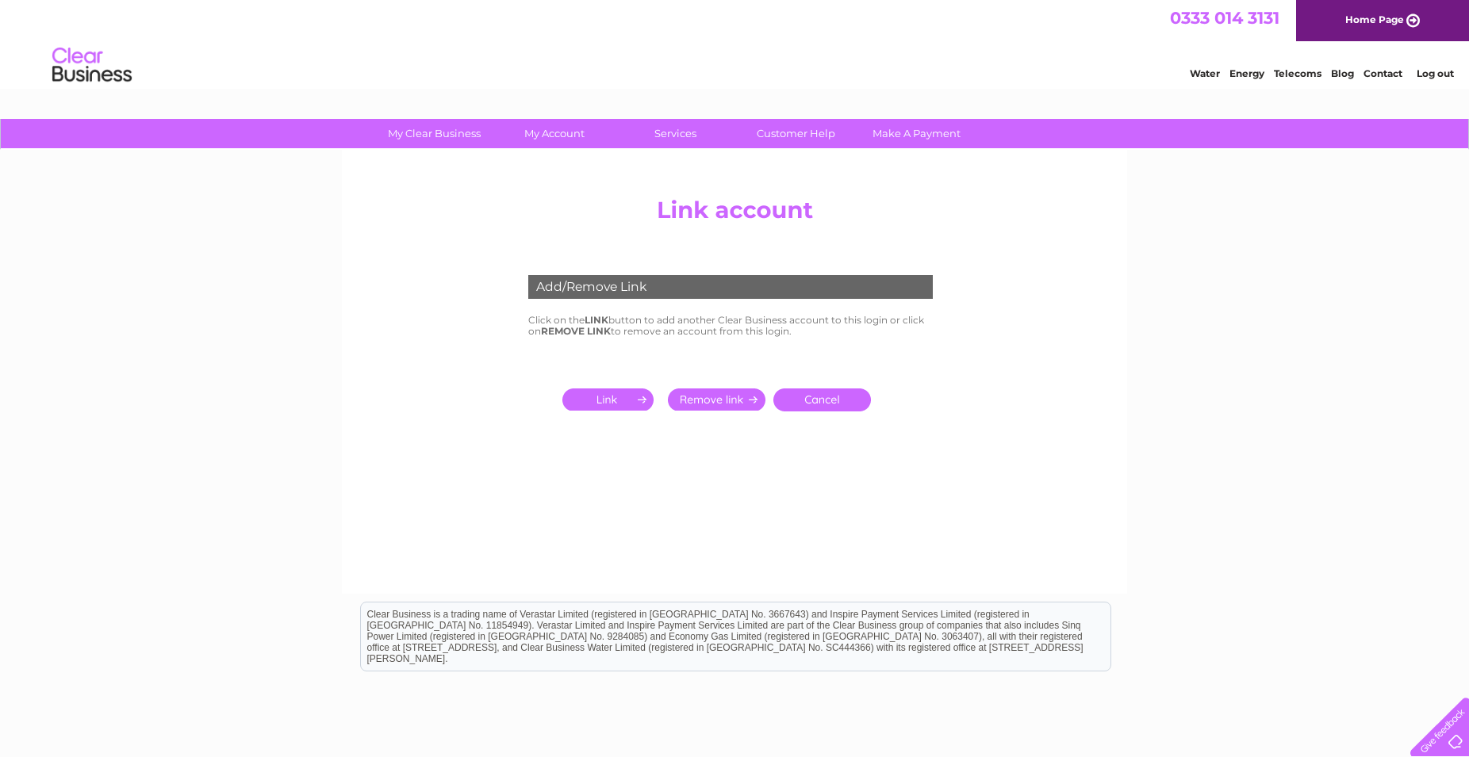
click at [645, 398] on input "submit" at bounding box center [611, 400] width 98 height 22
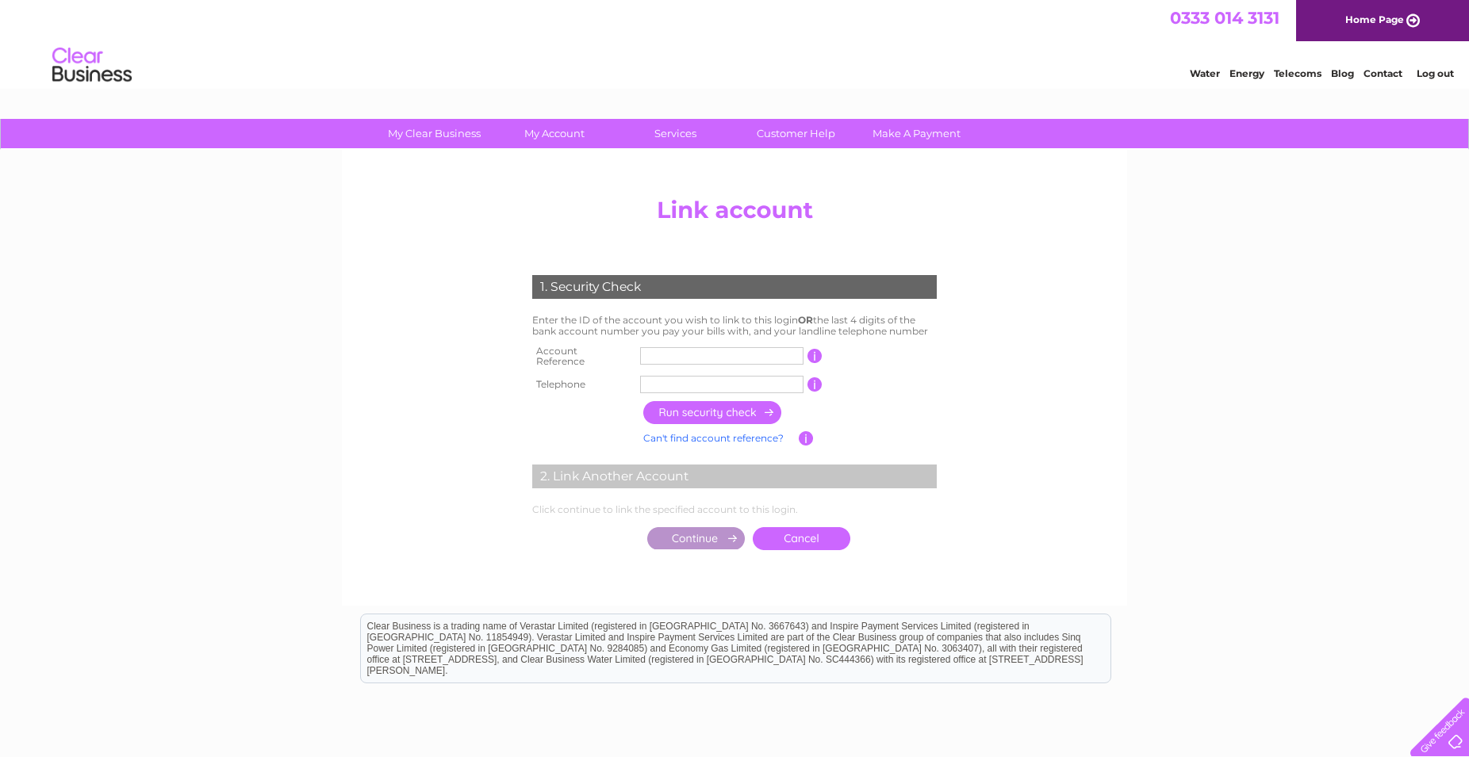
click at [663, 350] on input "text" at bounding box center [721, 355] width 163 height 17
type input "2"
type input "30320389"
click at [741, 376] on input "text" at bounding box center [721, 384] width 163 height 17
type input "07734686228"
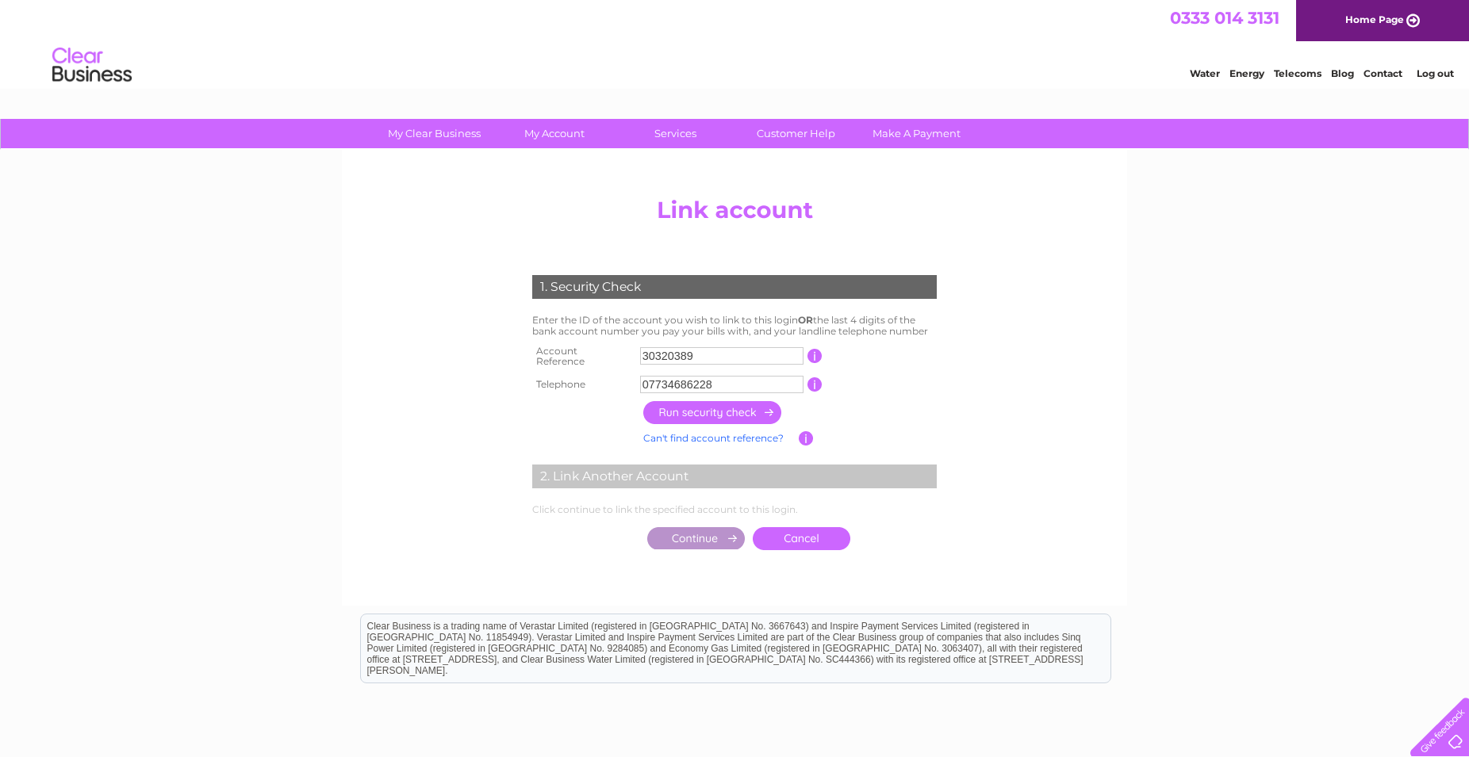
click at [764, 403] on input "button" at bounding box center [713, 412] width 140 height 23
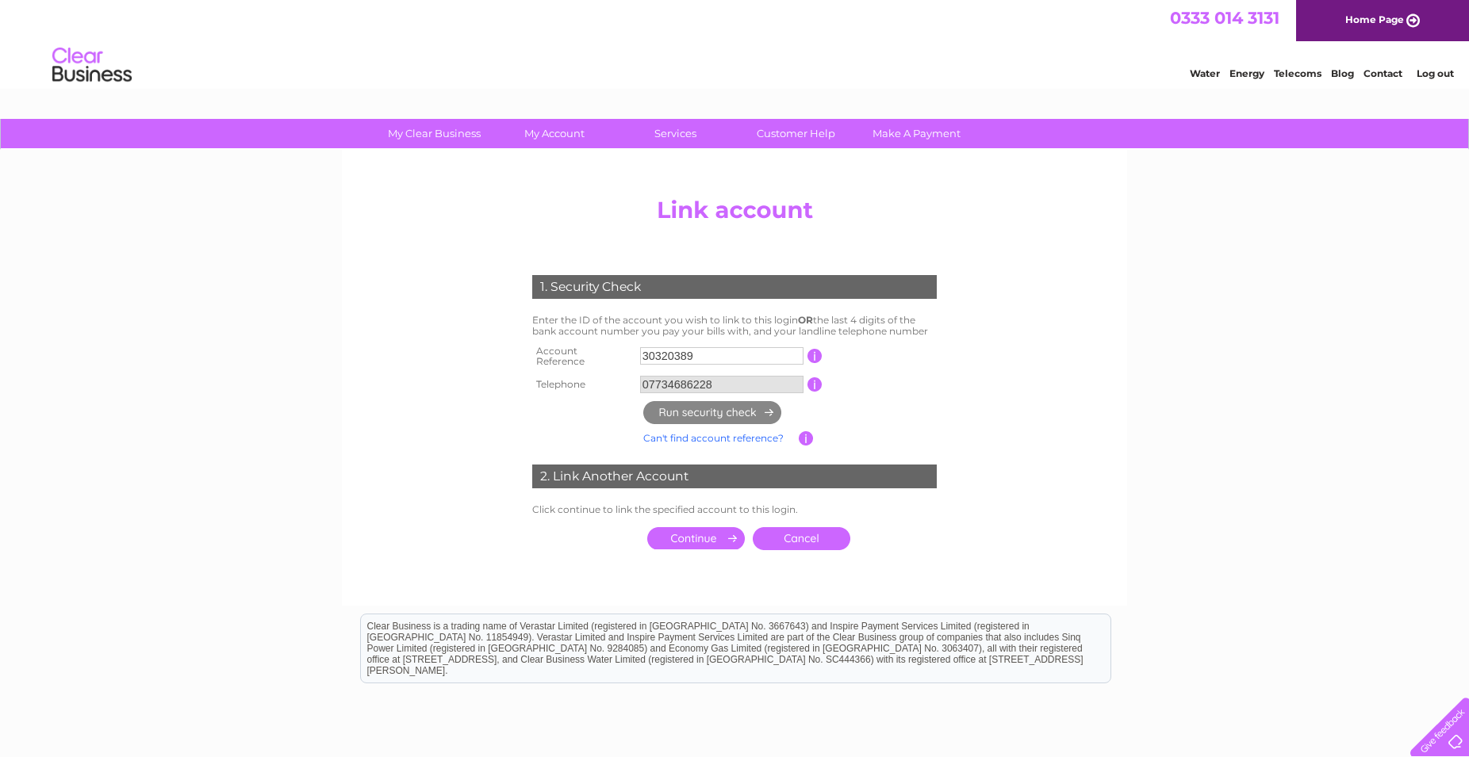
click at [730, 532] on input "submit" at bounding box center [696, 538] width 98 height 22
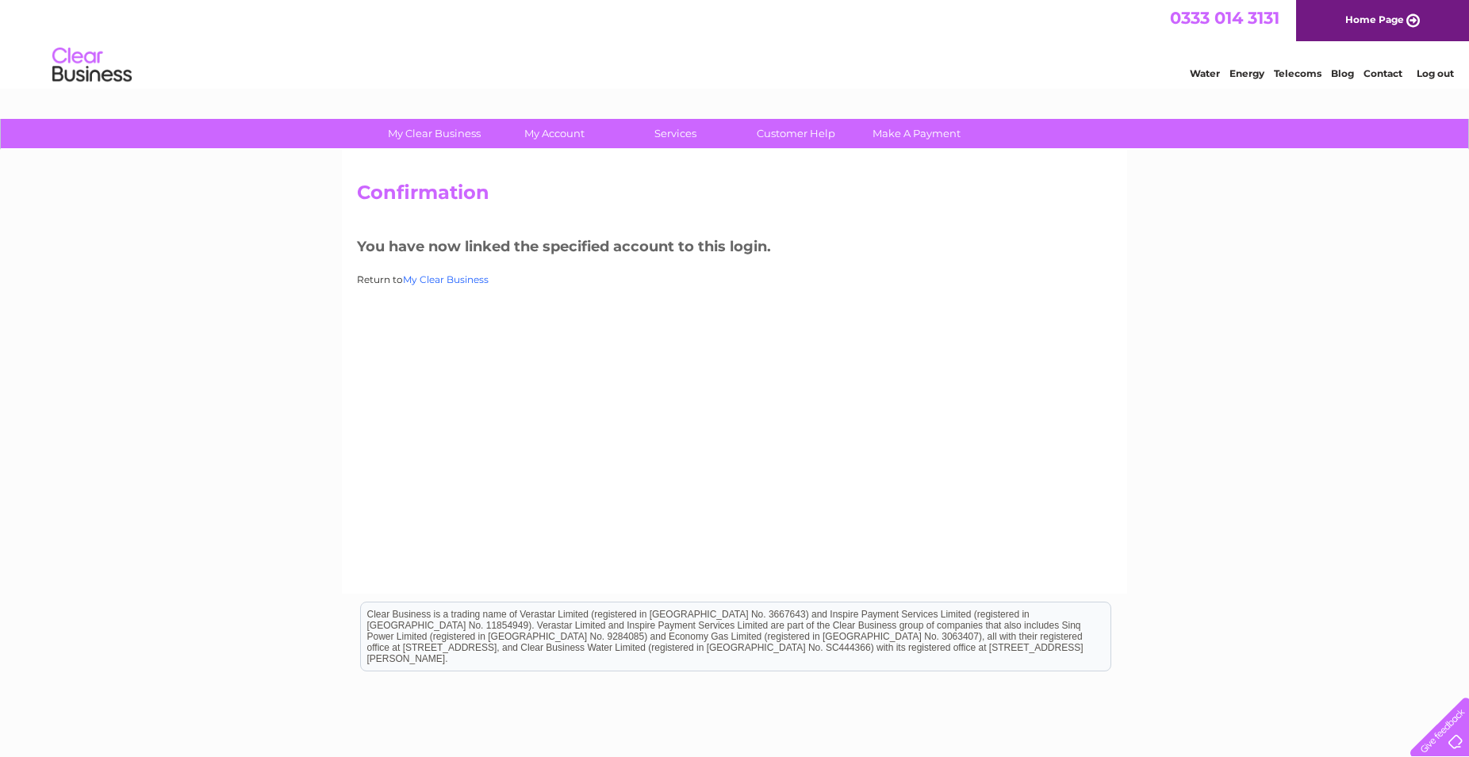
click at [468, 280] on link "My Clear Business" at bounding box center [446, 280] width 86 height 12
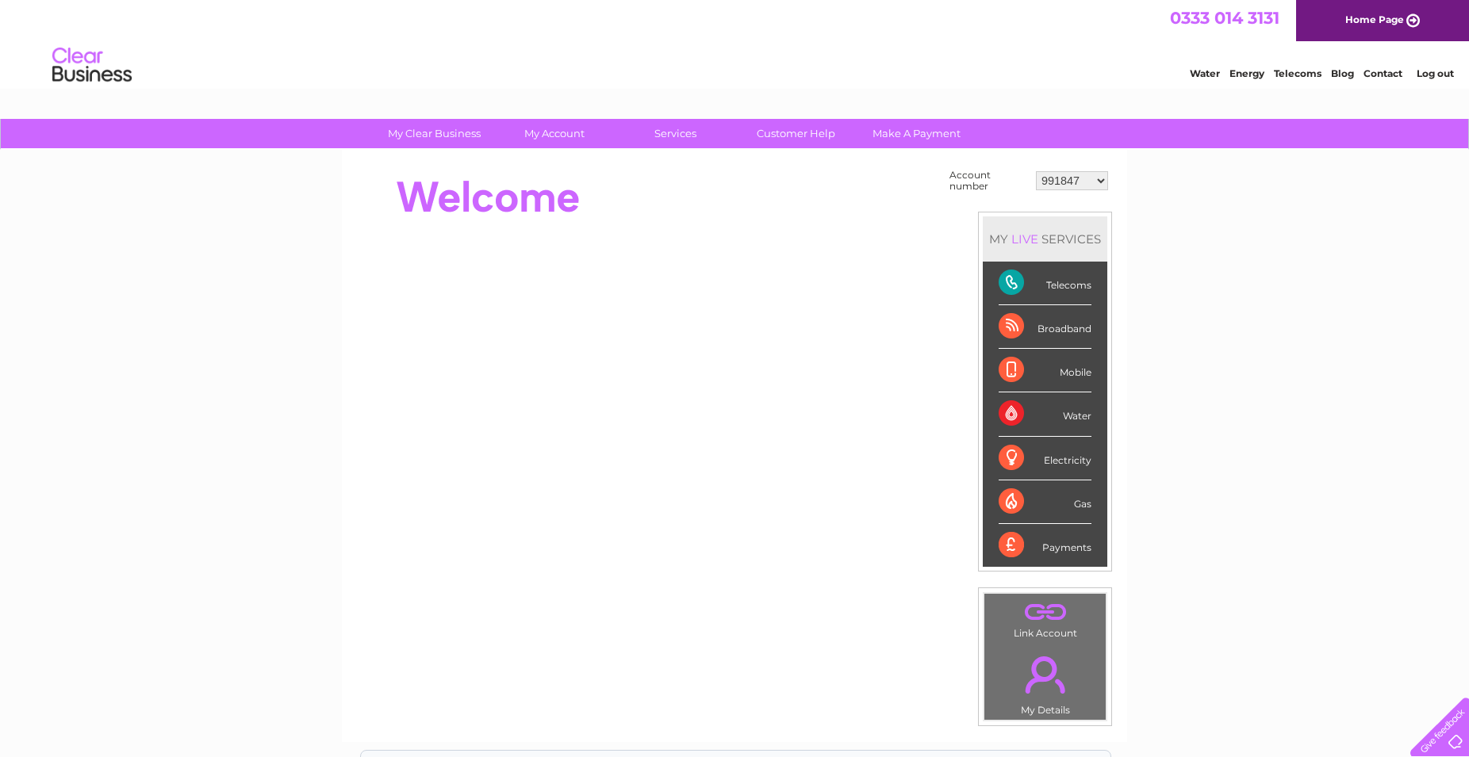
click at [1036, 171] on select "991847 30320389" at bounding box center [1072, 180] width 72 height 19
select select "30320389"
click option "30320389" at bounding box center [0, 0] width 0 height 0
click at [1036, 171] on select "991847 30320389" at bounding box center [1072, 180] width 72 height 19
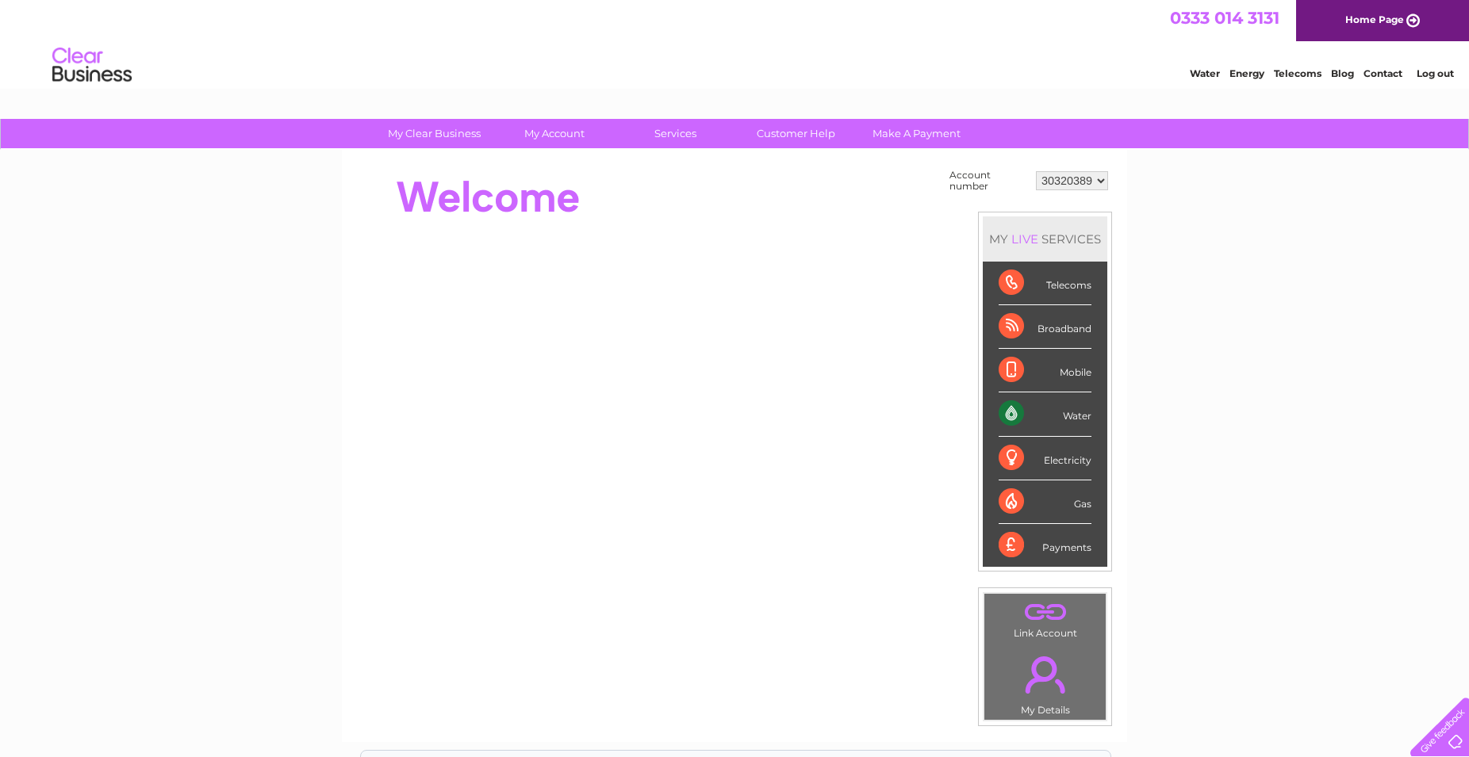
select select "991847"
click option "991847" at bounding box center [0, 0] width 0 height 0
